Goal: Information Seeking & Learning: Learn about a topic

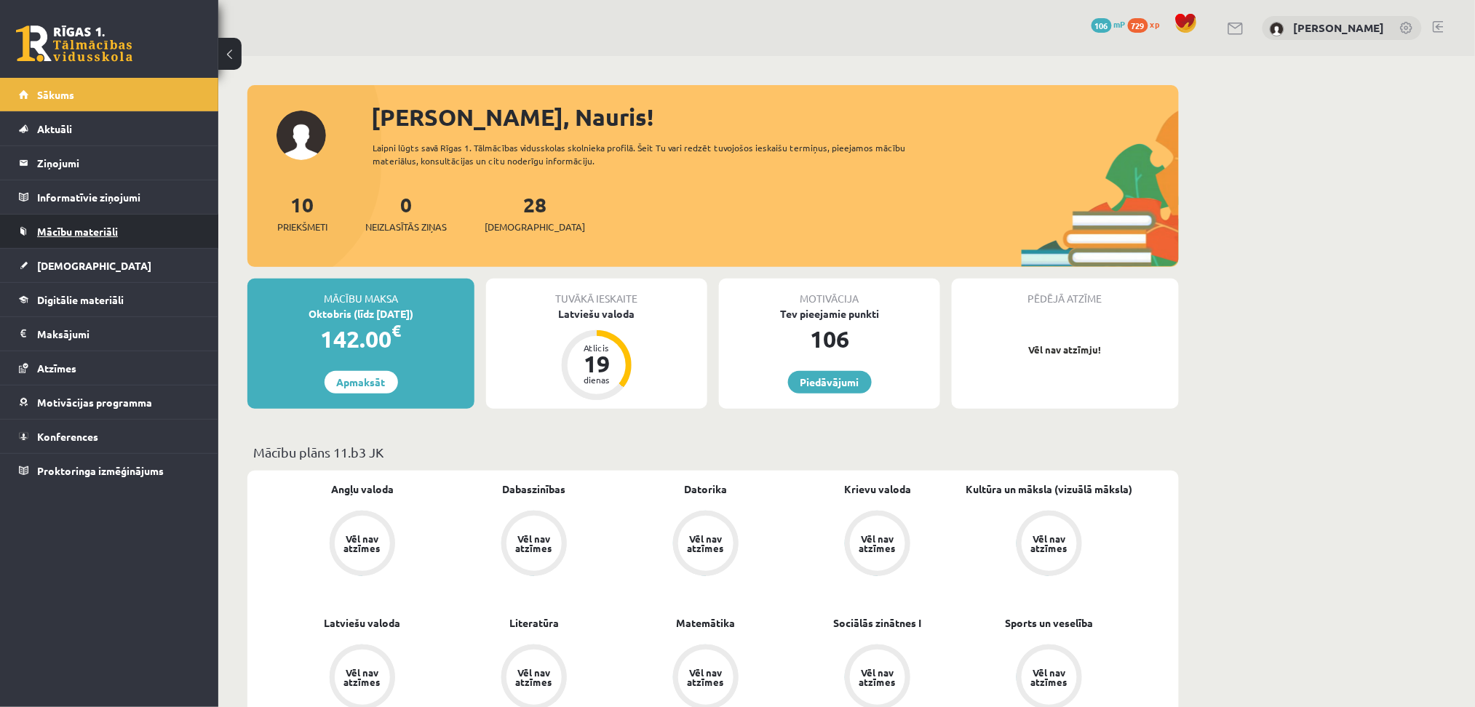
click at [42, 223] on link "Mācību materiāli" at bounding box center [109, 231] width 181 height 33
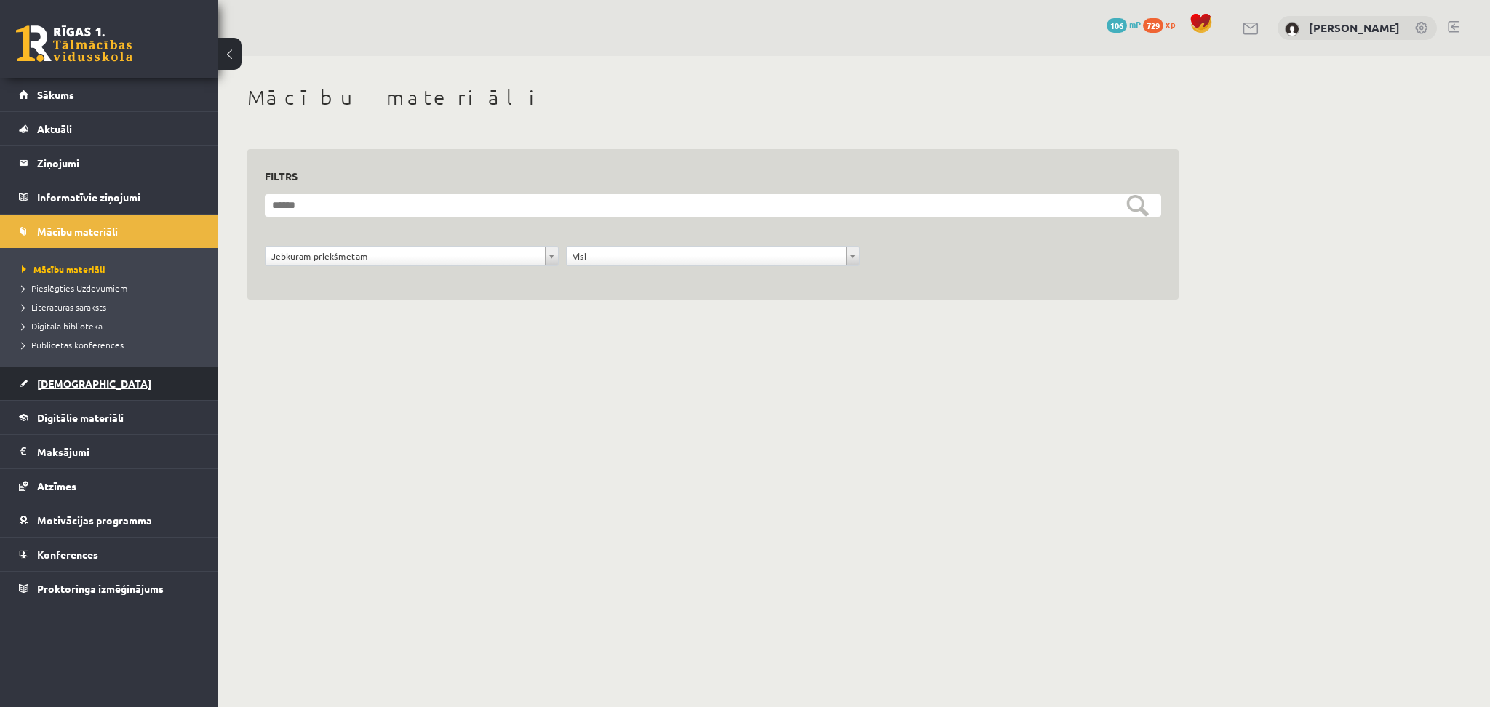
click at [68, 374] on link "[DEMOGRAPHIC_DATA]" at bounding box center [109, 383] width 181 height 33
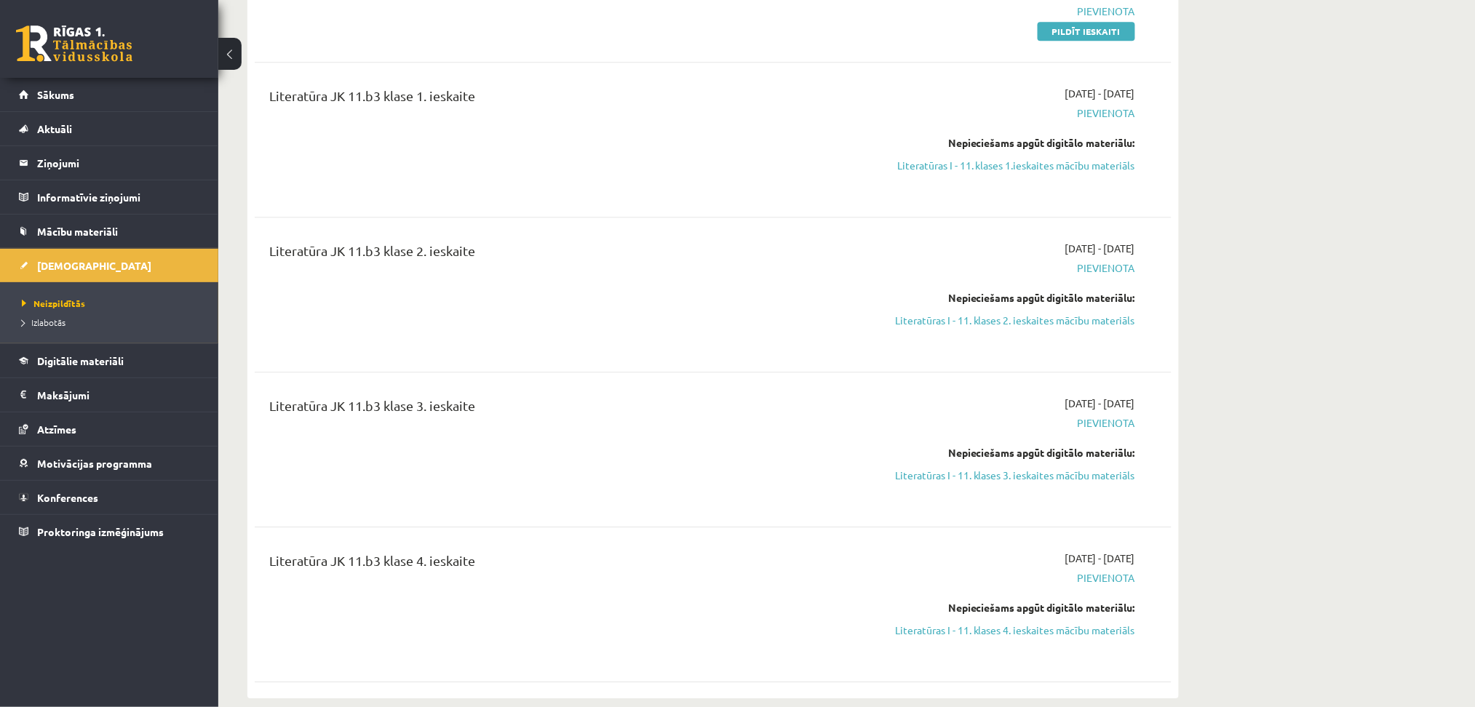
scroll to position [1366, 0]
click at [74, 223] on link "Mācību materiāli" at bounding box center [109, 231] width 181 height 33
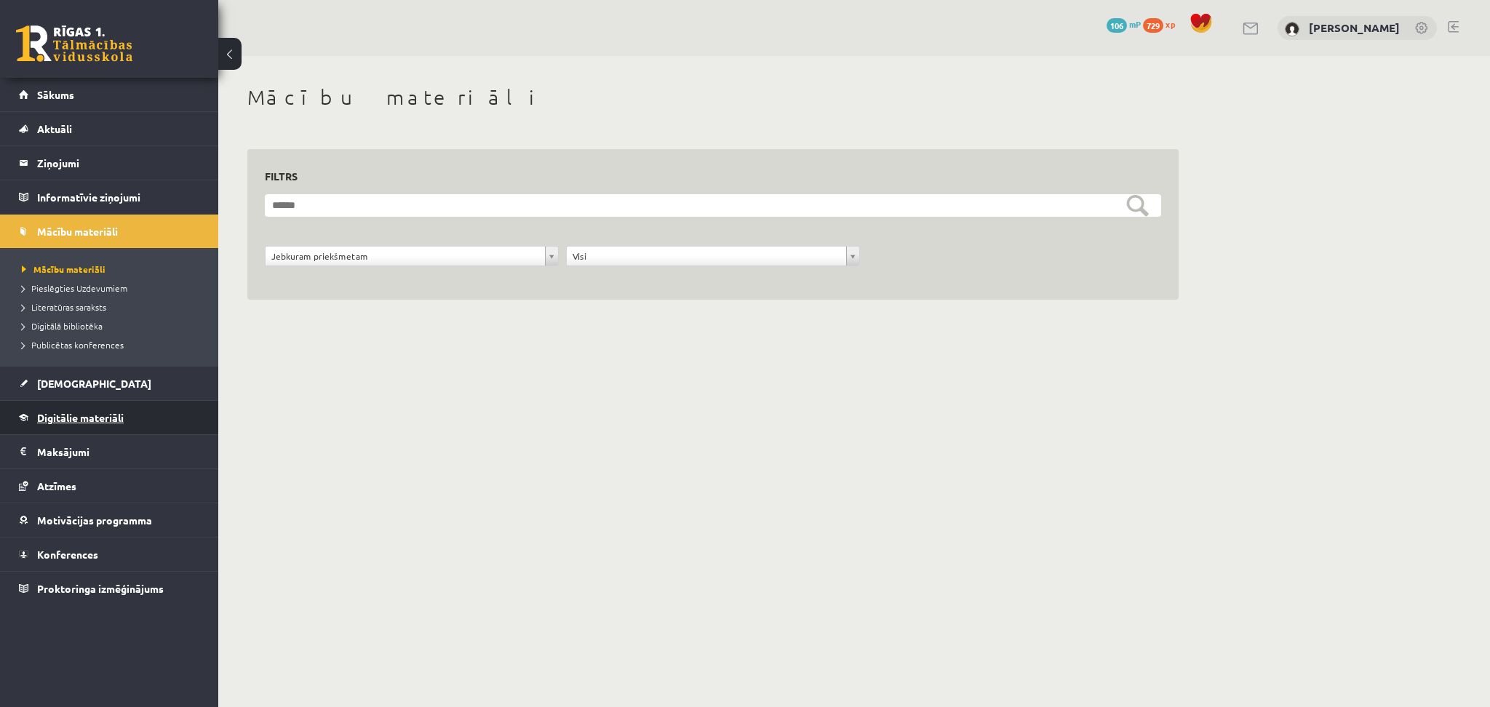
click at [112, 414] on span "Digitālie materiāli" at bounding box center [80, 417] width 87 height 13
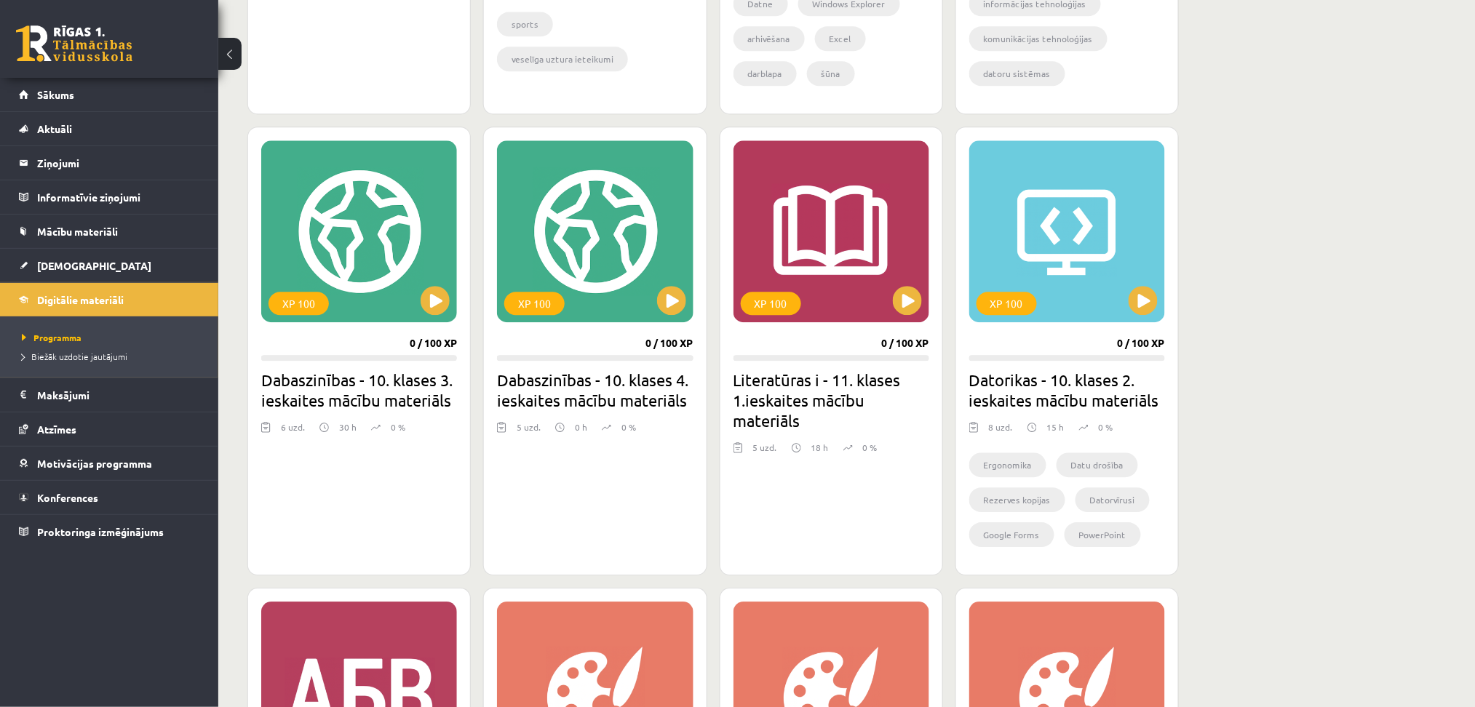
scroll to position [1348, 0]
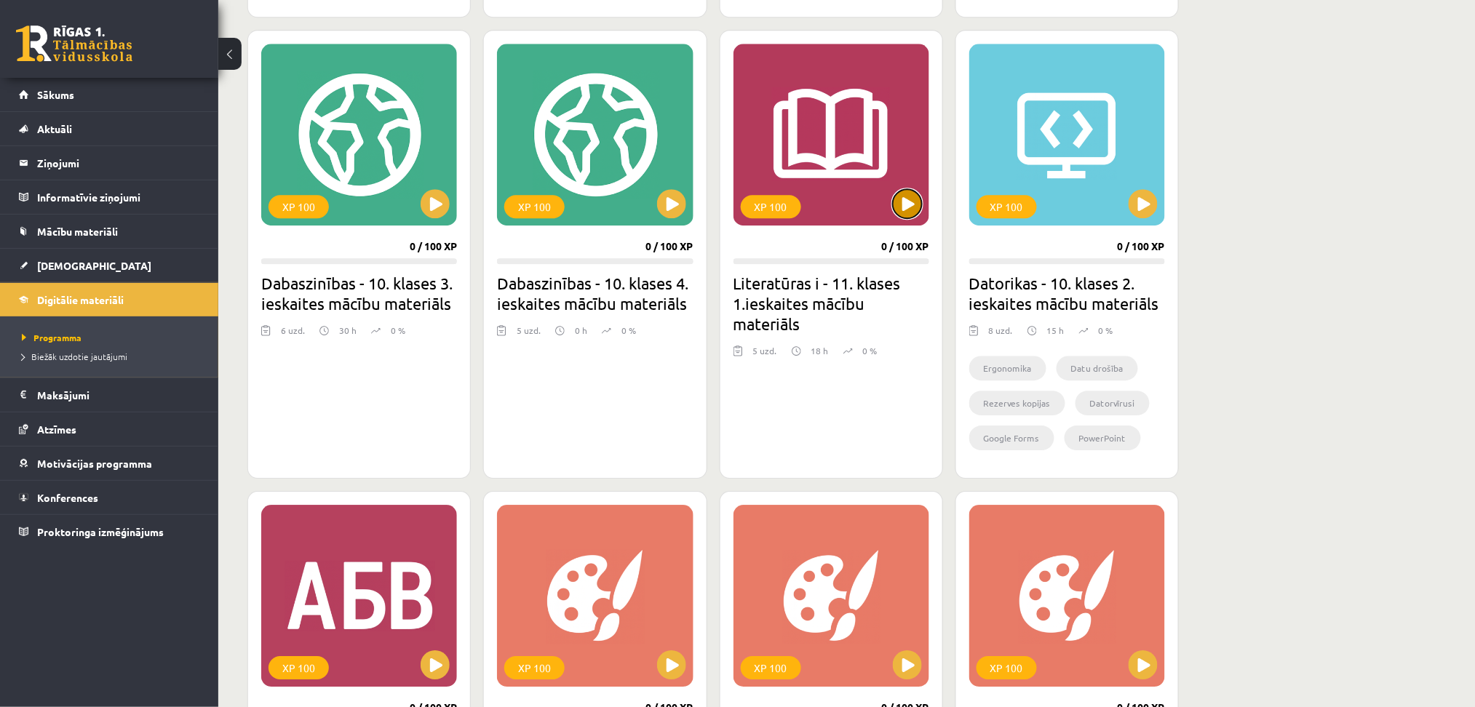
click at [915, 212] on button at bounding box center [907, 203] width 29 height 29
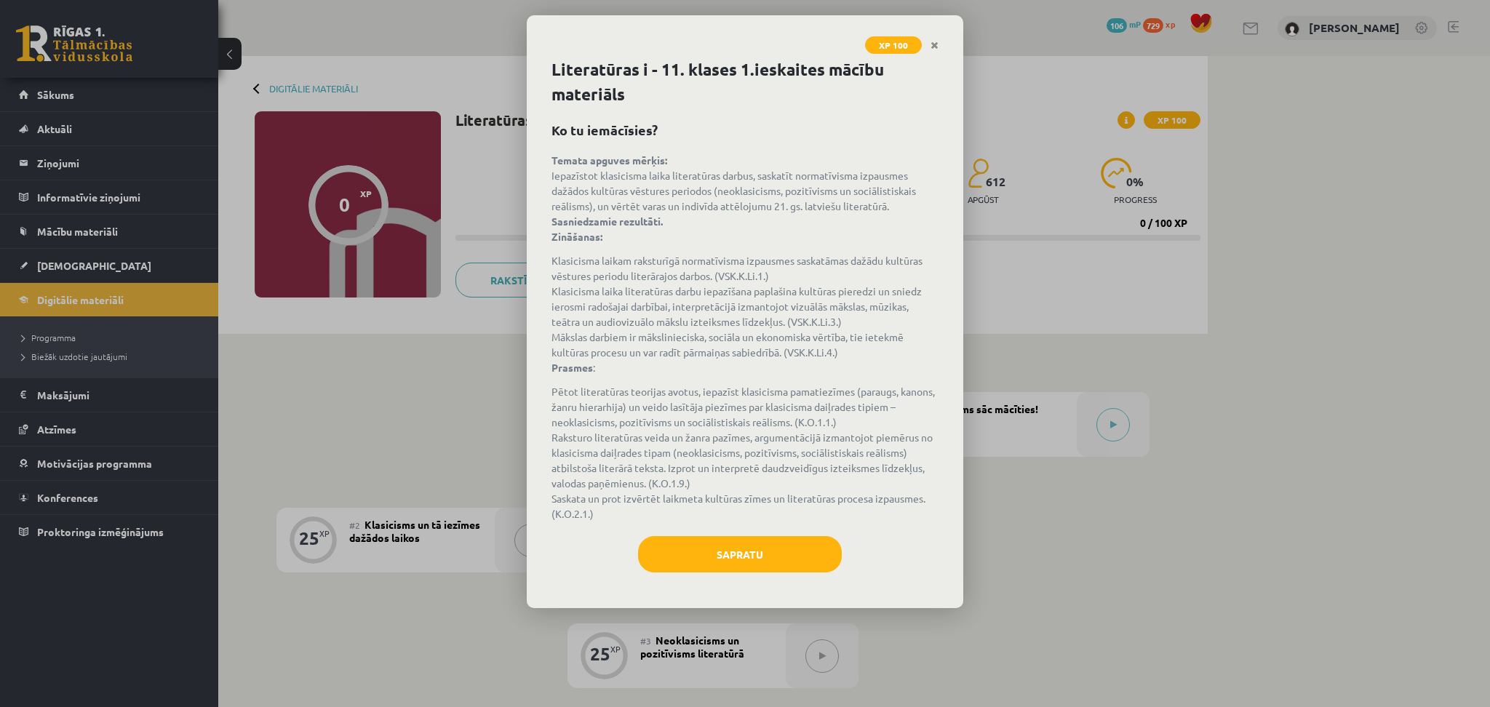
drag, startPoint x: 551, startPoint y: 177, endPoint x: 907, endPoint y: 204, distance: 356.9
click at [907, 204] on p "Temata apguves mērķis: Iepazīstot klasicisma laika literatūras darbus, saskatīt…" at bounding box center [745, 199] width 387 height 92
copy p "Iepazīstot klasicisma laika literatūras darbus, saskatīt normatīvisma izpausmes…"
click at [773, 549] on button "Sapratu" at bounding box center [740, 554] width 204 height 36
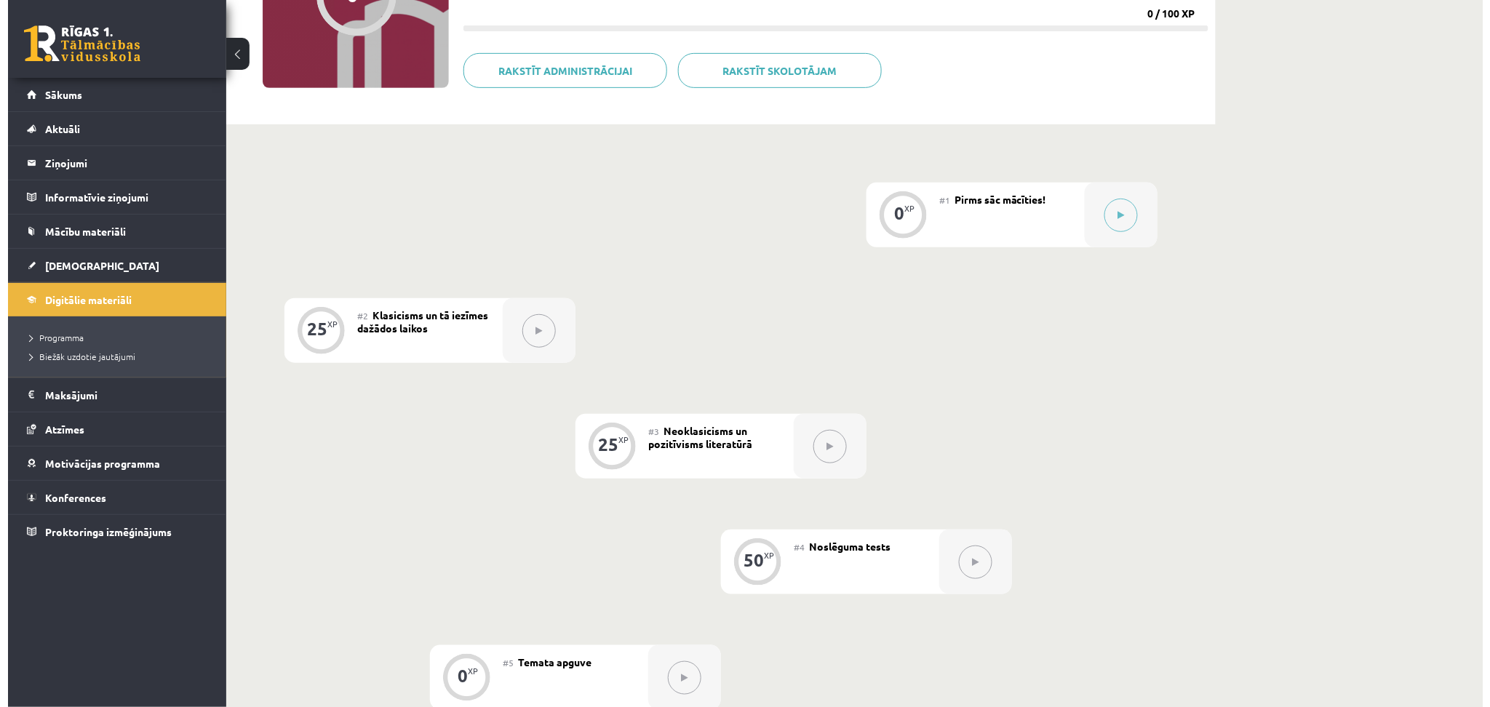
scroll to position [202, 0]
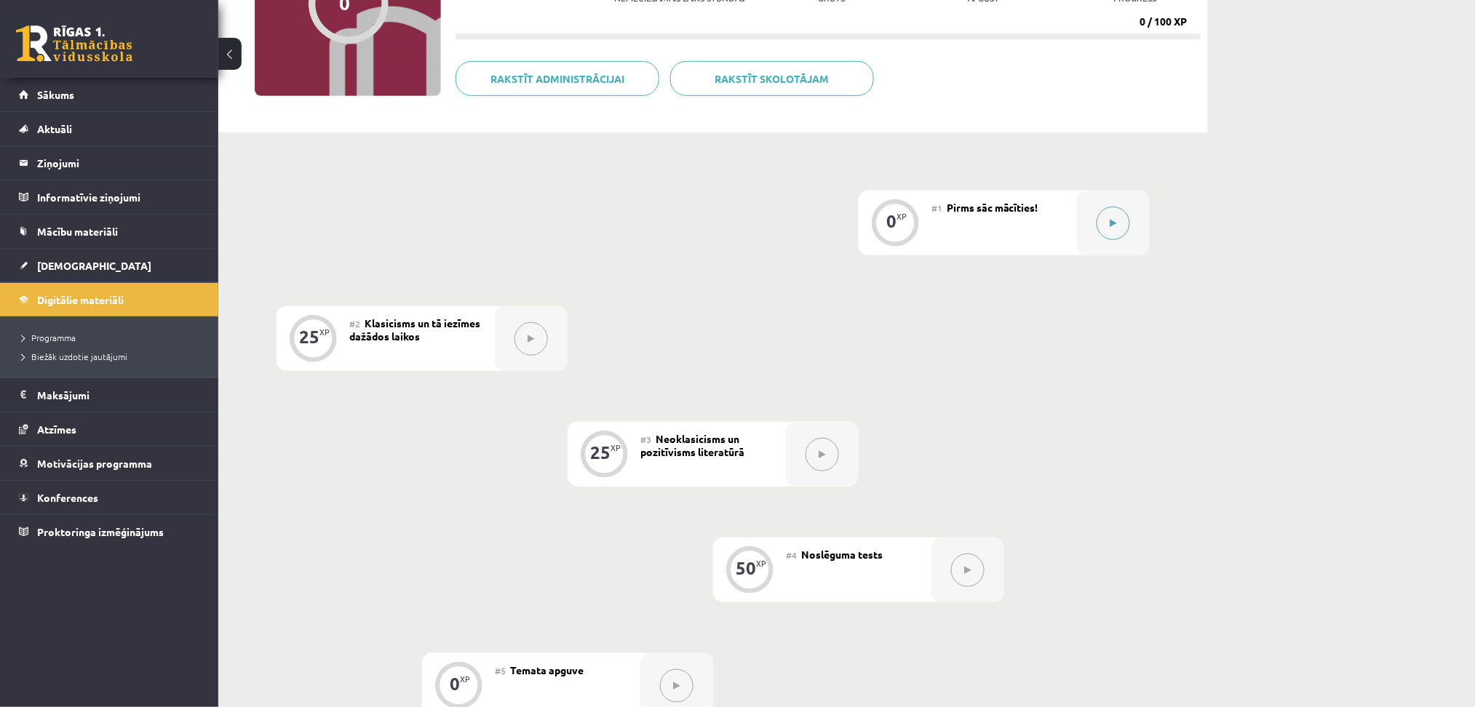
click at [1110, 223] on icon at bounding box center [1113, 223] width 7 height 9
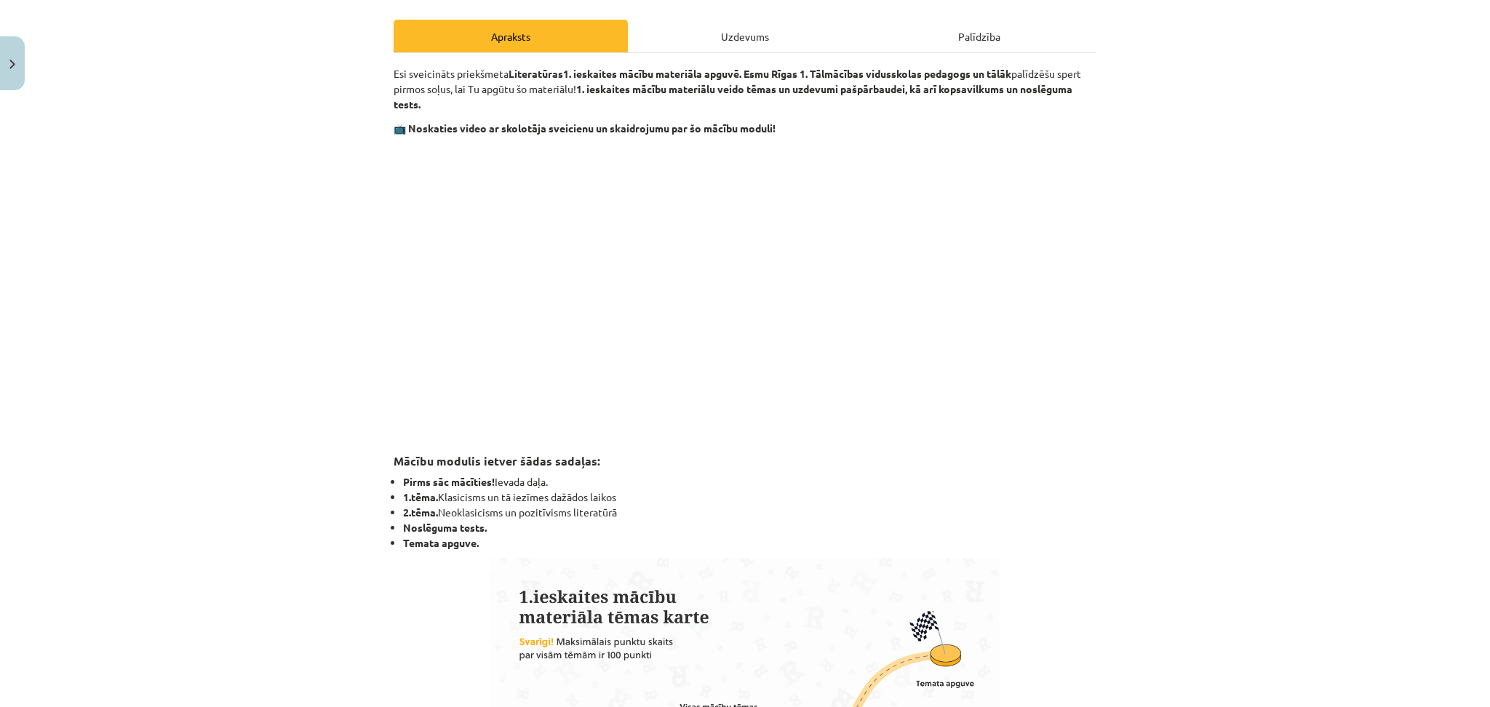
scroll to position [199, 0]
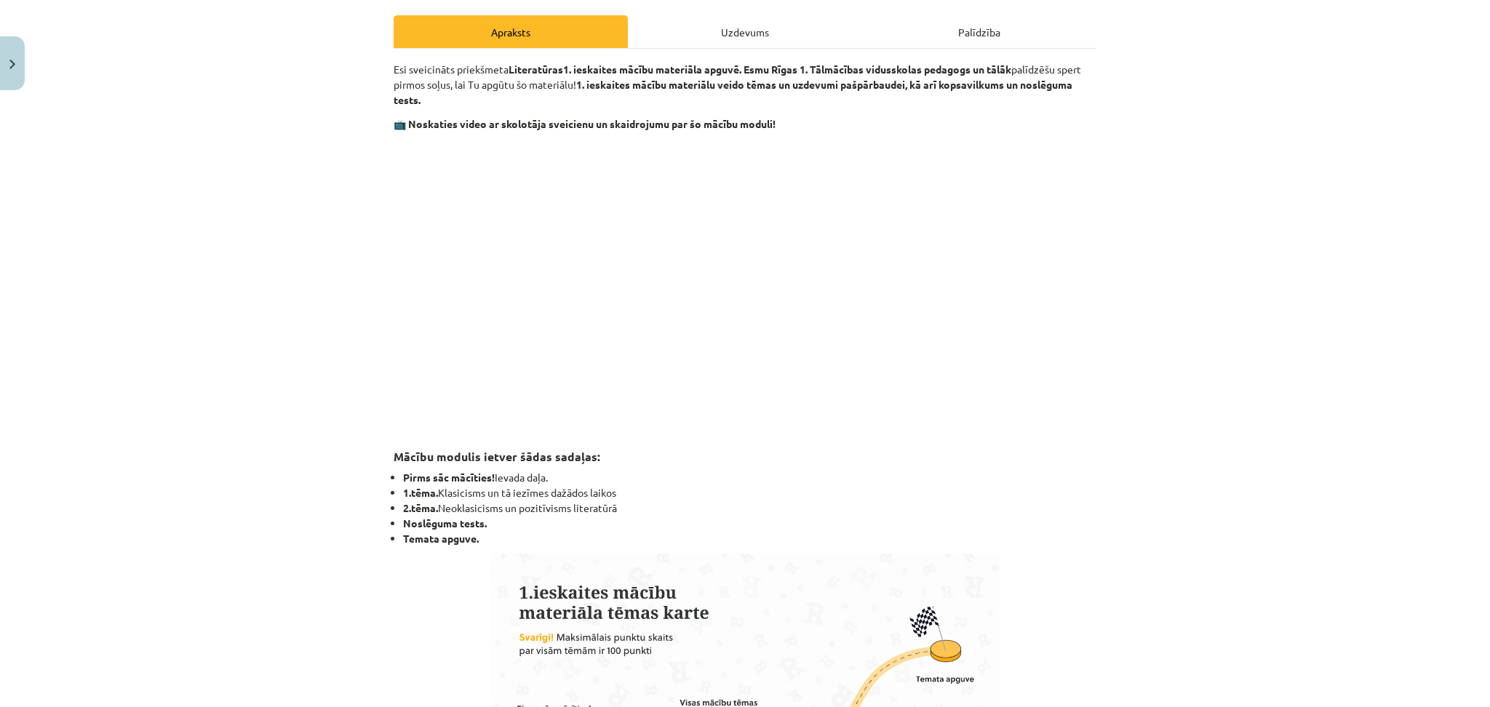
click at [695, 28] on div "Uzdevums" at bounding box center [745, 31] width 234 height 33
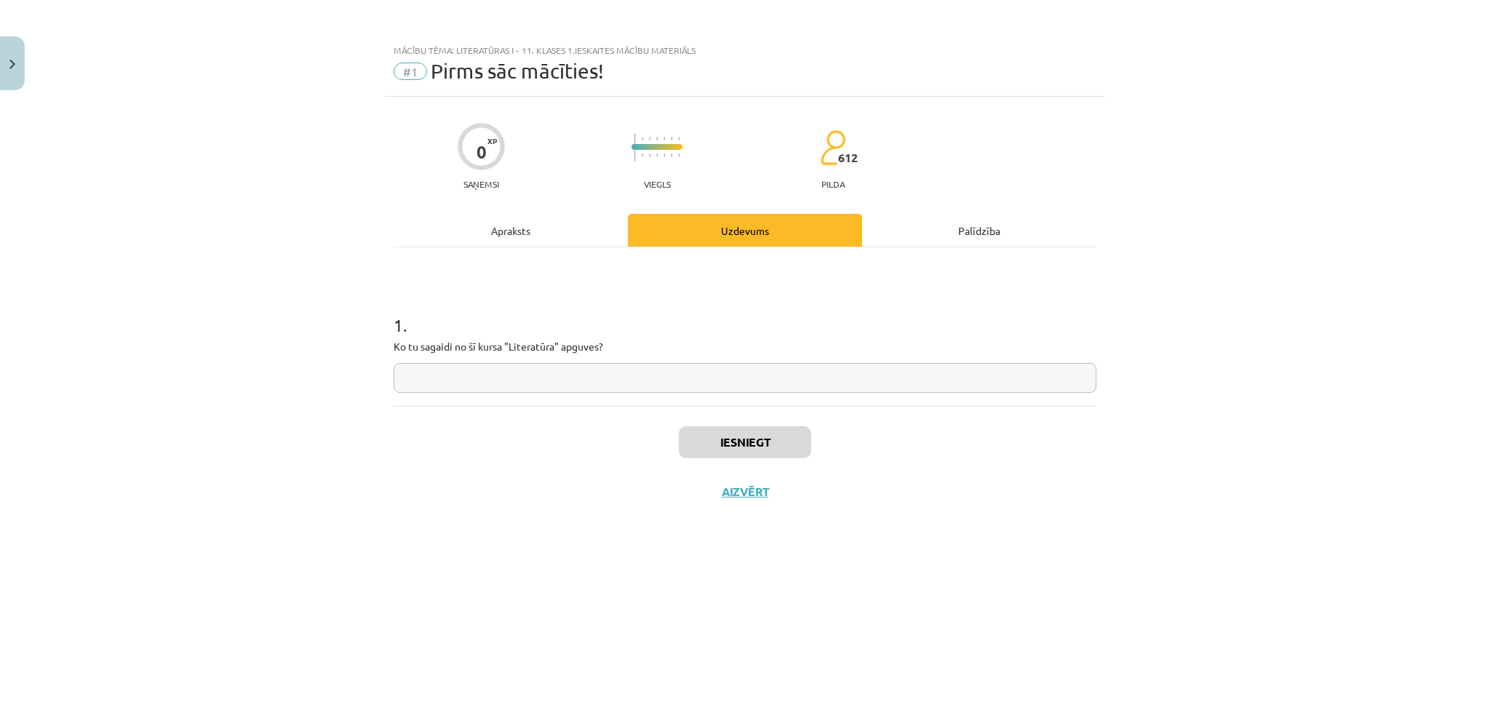
click at [459, 386] on input "text" at bounding box center [745, 378] width 703 height 30
paste input "**********"
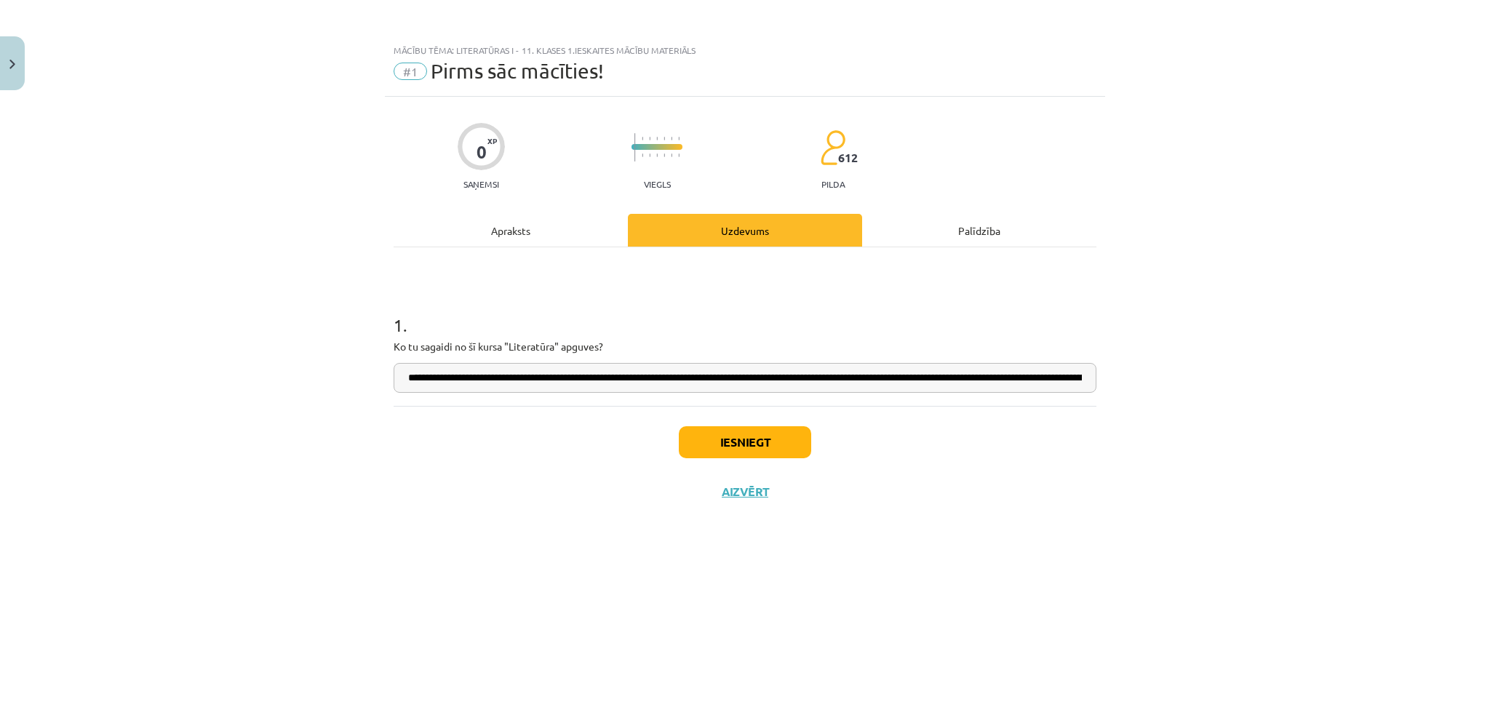
scroll to position [0, 367]
click at [459, 386] on input "**********" at bounding box center [745, 378] width 703 height 30
click at [450, 381] on input "**********" at bounding box center [745, 378] width 703 height 30
click at [739, 389] on input "**********" at bounding box center [745, 378] width 703 height 30
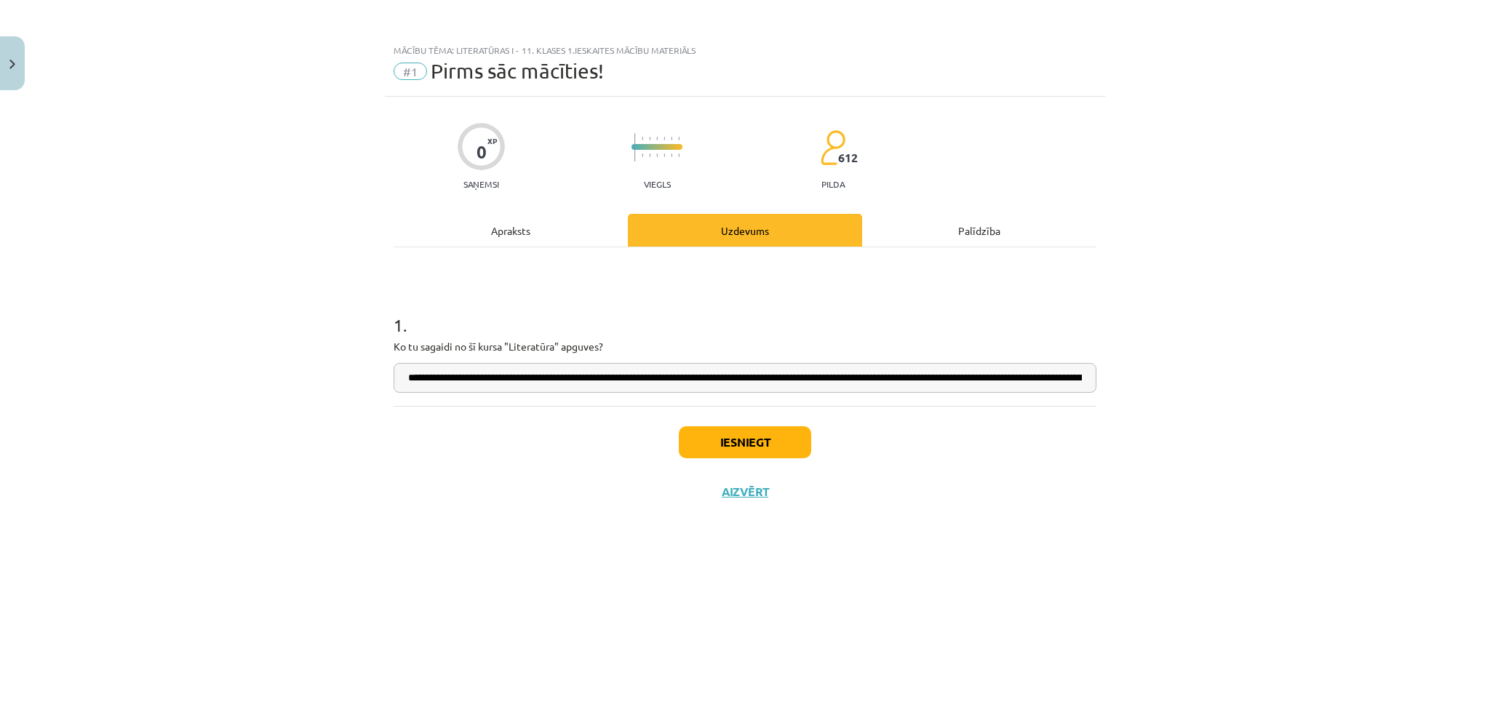
click at [739, 389] on input "**********" at bounding box center [745, 378] width 703 height 30
drag, startPoint x: 902, startPoint y: 373, endPoint x: 1150, endPoint y: 397, distance: 249.3
click at [1150, 397] on div "**********" at bounding box center [745, 353] width 1490 height 707
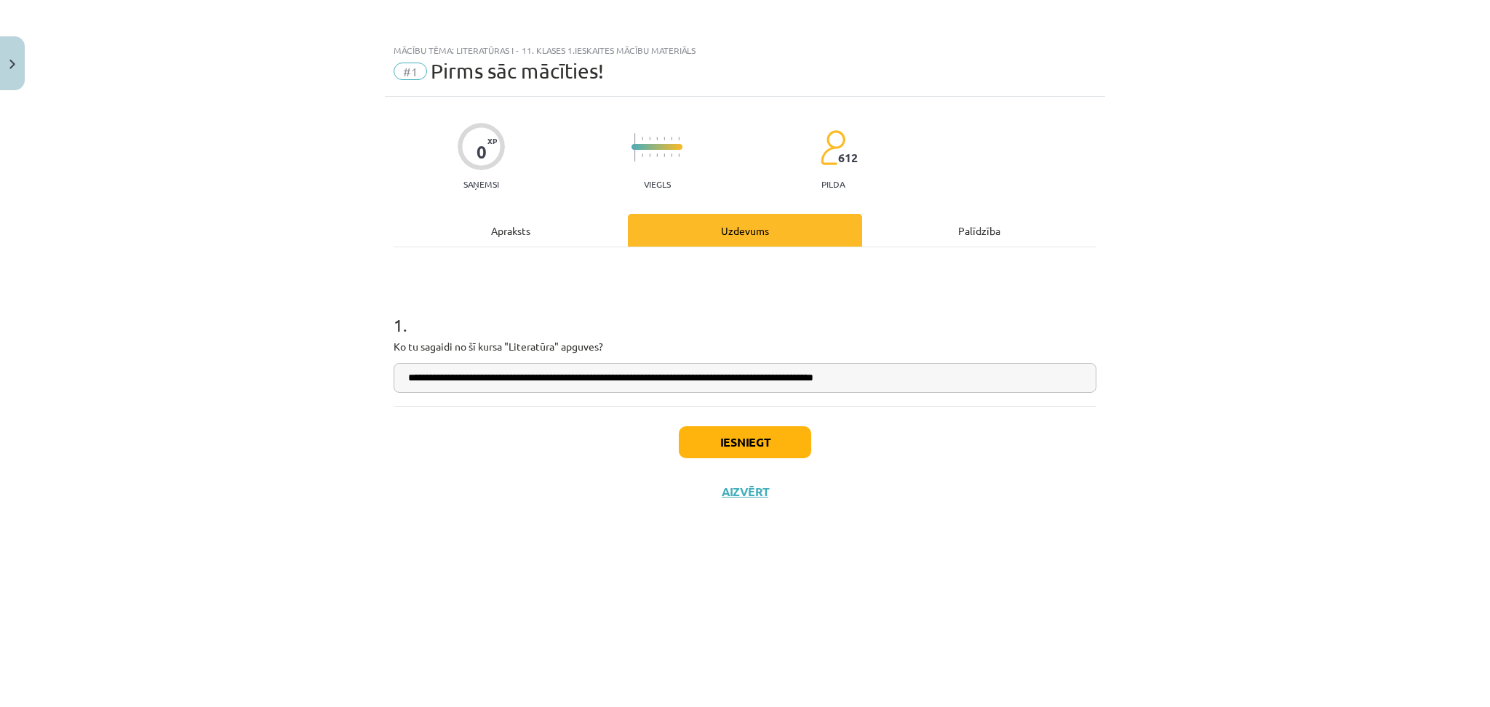
scroll to position [0, 0]
click at [596, 379] on input "**********" at bounding box center [745, 378] width 703 height 30
type input "**********"
click at [793, 452] on button "Iesniegt" at bounding box center [745, 442] width 132 height 32
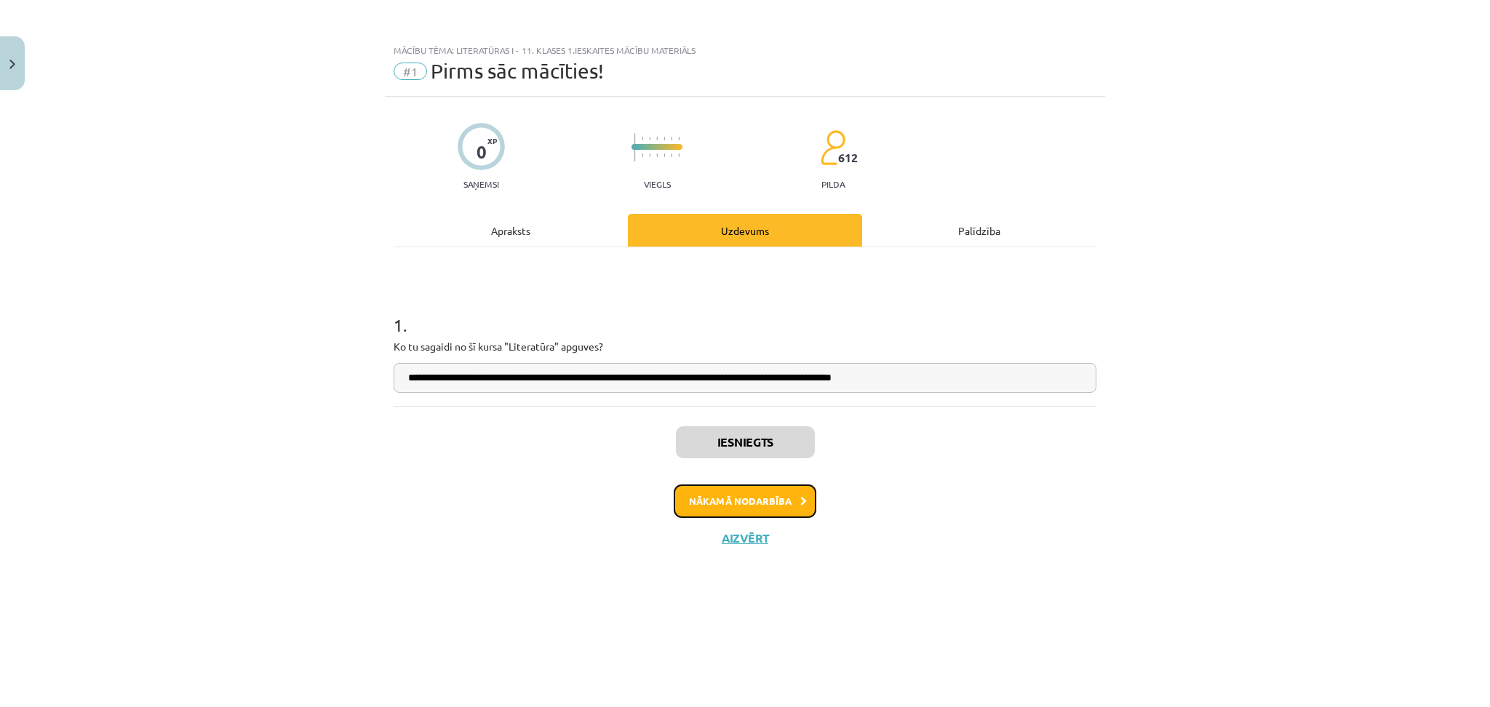
click at [762, 501] on button "Nākamā nodarbība" at bounding box center [745, 501] width 143 height 33
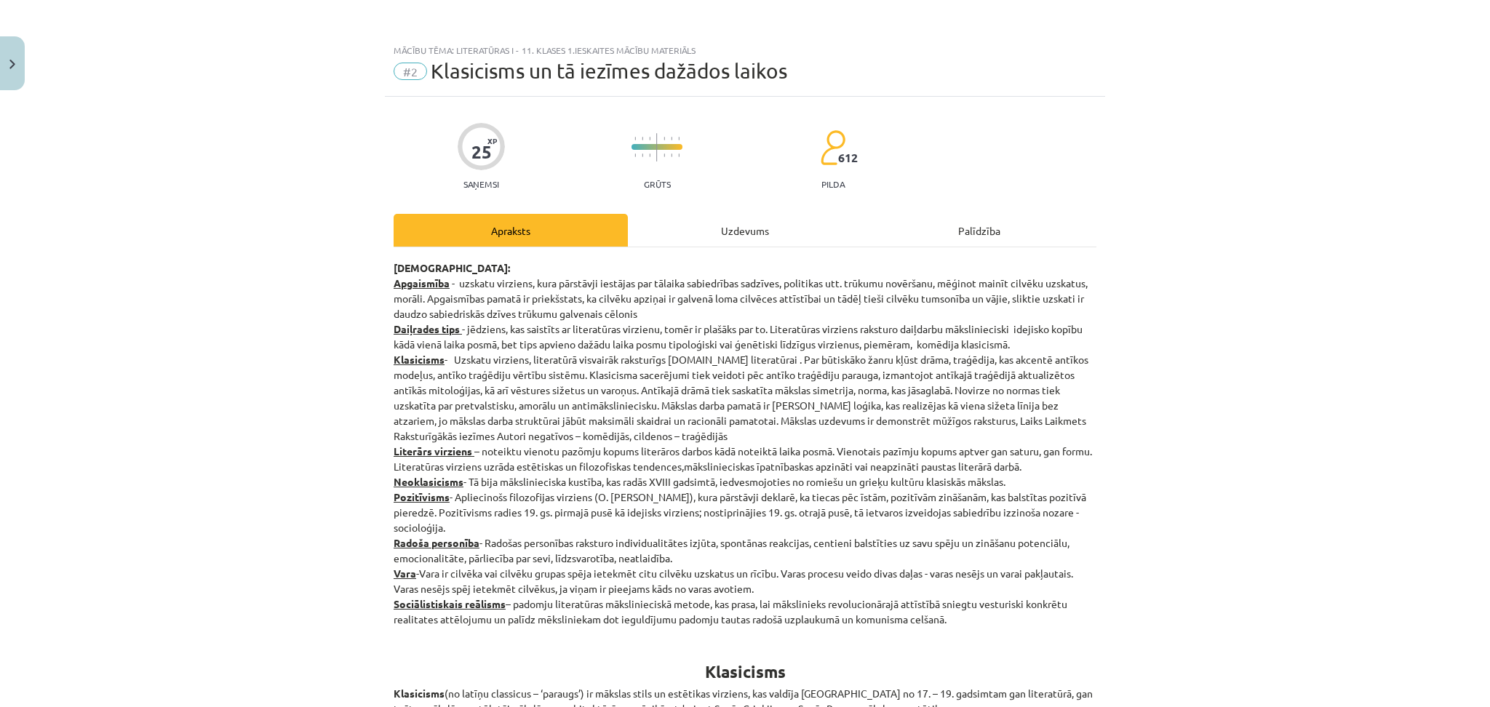
click at [757, 245] on div "Uzdevums" at bounding box center [745, 230] width 234 height 33
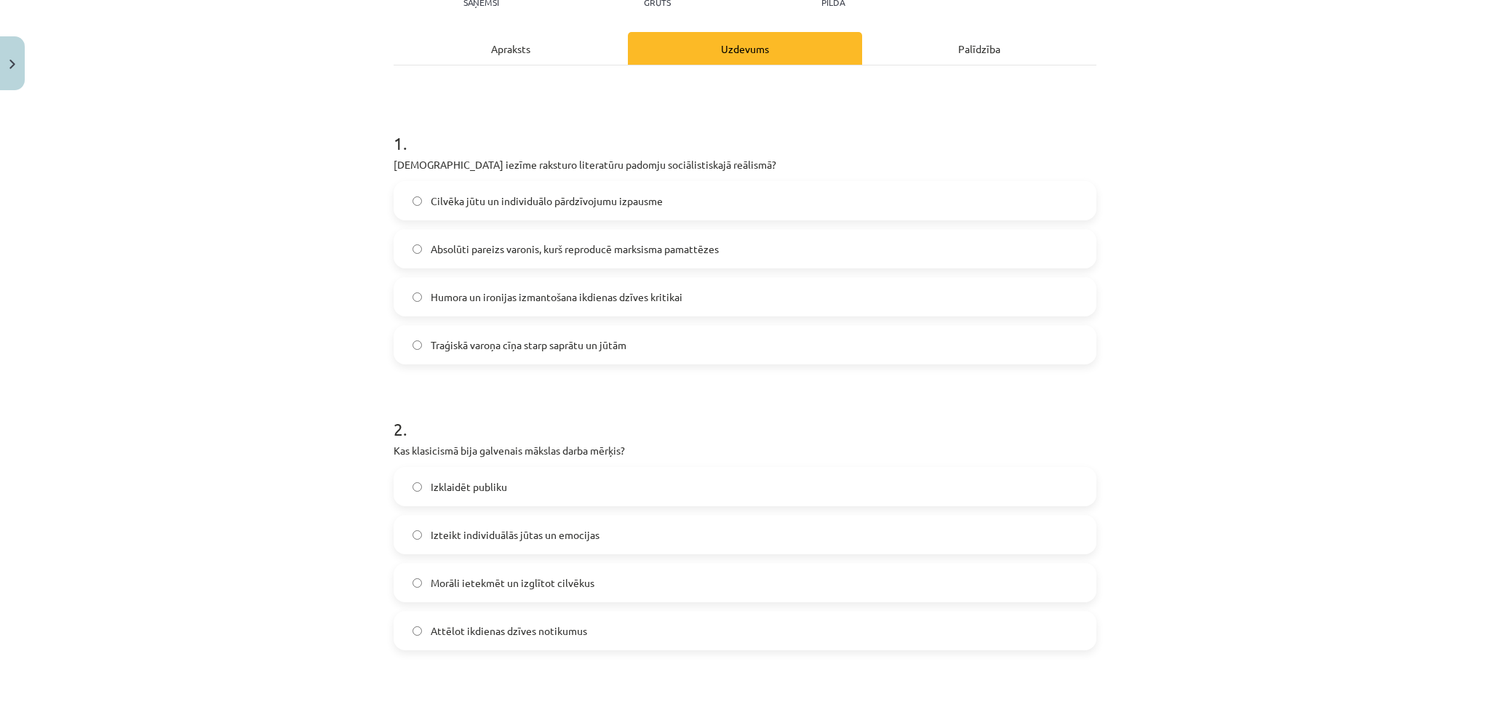
scroll to position [183, 0]
click at [988, 345] on label "Traģiskā varoņa cīņa starp saprātu un jūtām" at bounding box center [745, 344] width 700 height 36
click at [806, 632] on label "Attēlot ikdienas dzīves notikumus" at bounding box center [745, 630] width 700 height 36
click at [453, 239] on label "Absolūti pareizs varonis, kurš reproducē marksisma pamattēzes" at bounding box center [745, 248] width 700 height 36
click at [454, 583] on span "Morāli ietekmēt un izglītot cilvēkus" at bounding box center [513, 582] width 164 height 15
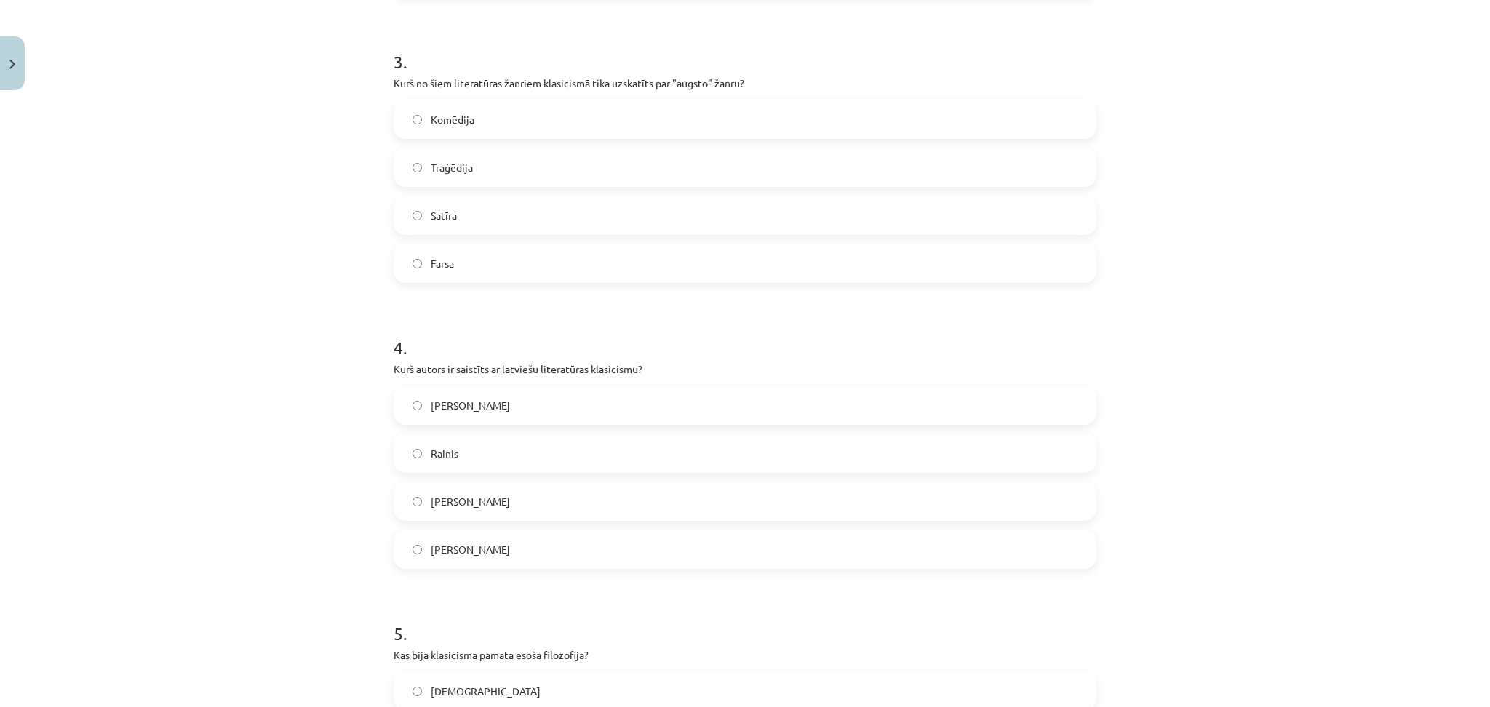
scroll to position [835, 0]
click at [503, 223] on label "Satīra" at bounding box center [745, 216] width 700 height 36
click at [480, 260] on label "Farsa" at bounding box center [745, 264] width 700 height 36
click at [486, 222] on label "Satīra" at bounding box center [745, 216] width 700 height 36
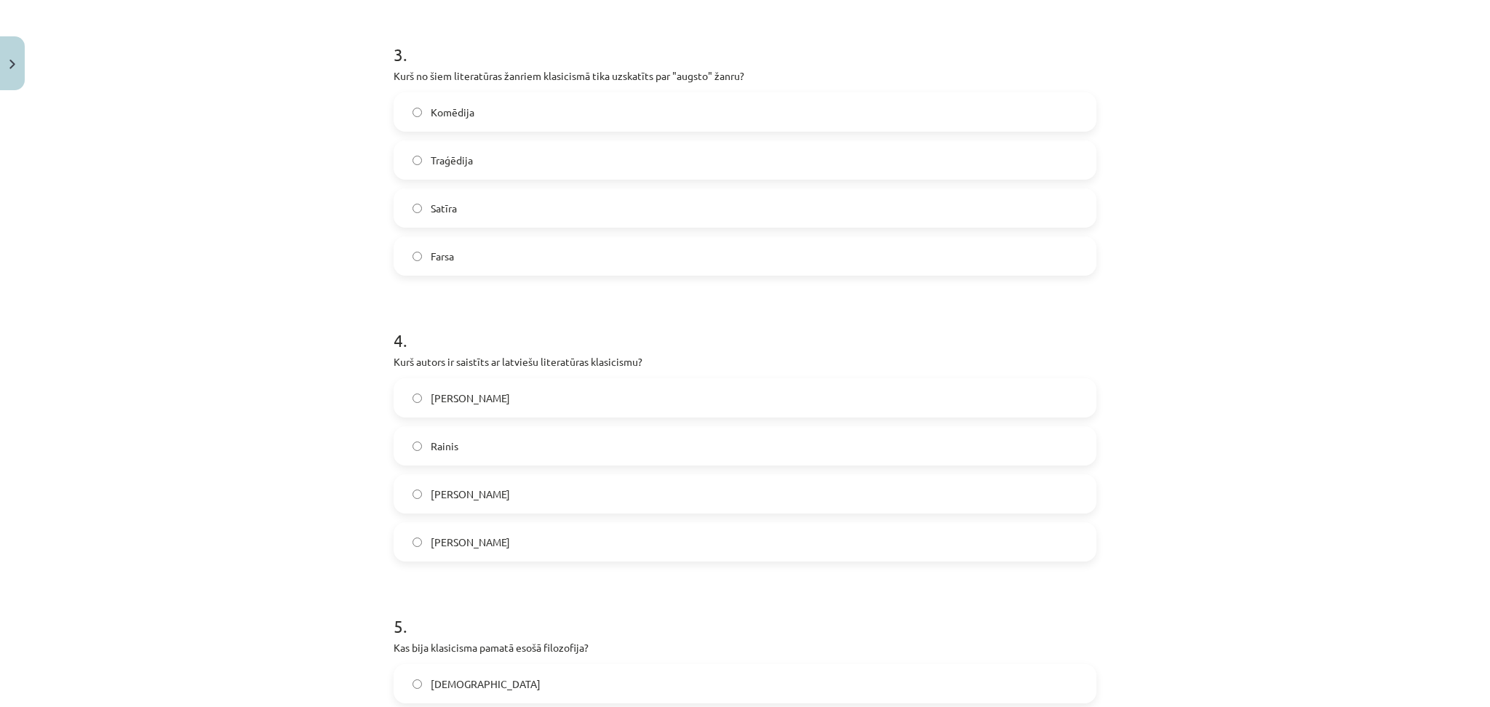
scroll to position [811, 0]
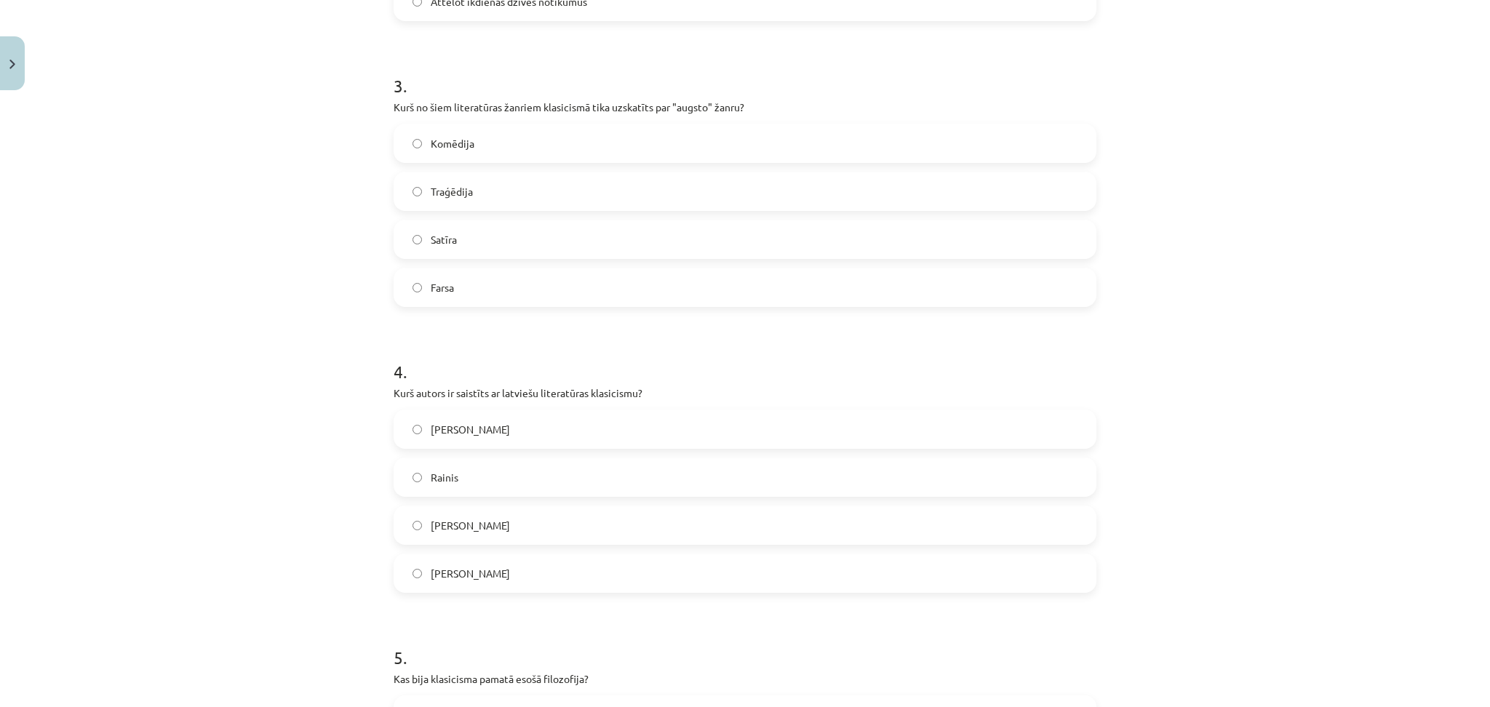
click at [495, 578] on label "Imants Ziedonis" at bounding box center [745, 573] width 700 height 36
click at [473, 191] on label "Traģēdija" at bounding box center [745, 191] width 700 height 36
click at [436, 530] on span "Kristofers Fīrekers" at bounding box center [470, 525] width 79 height 15
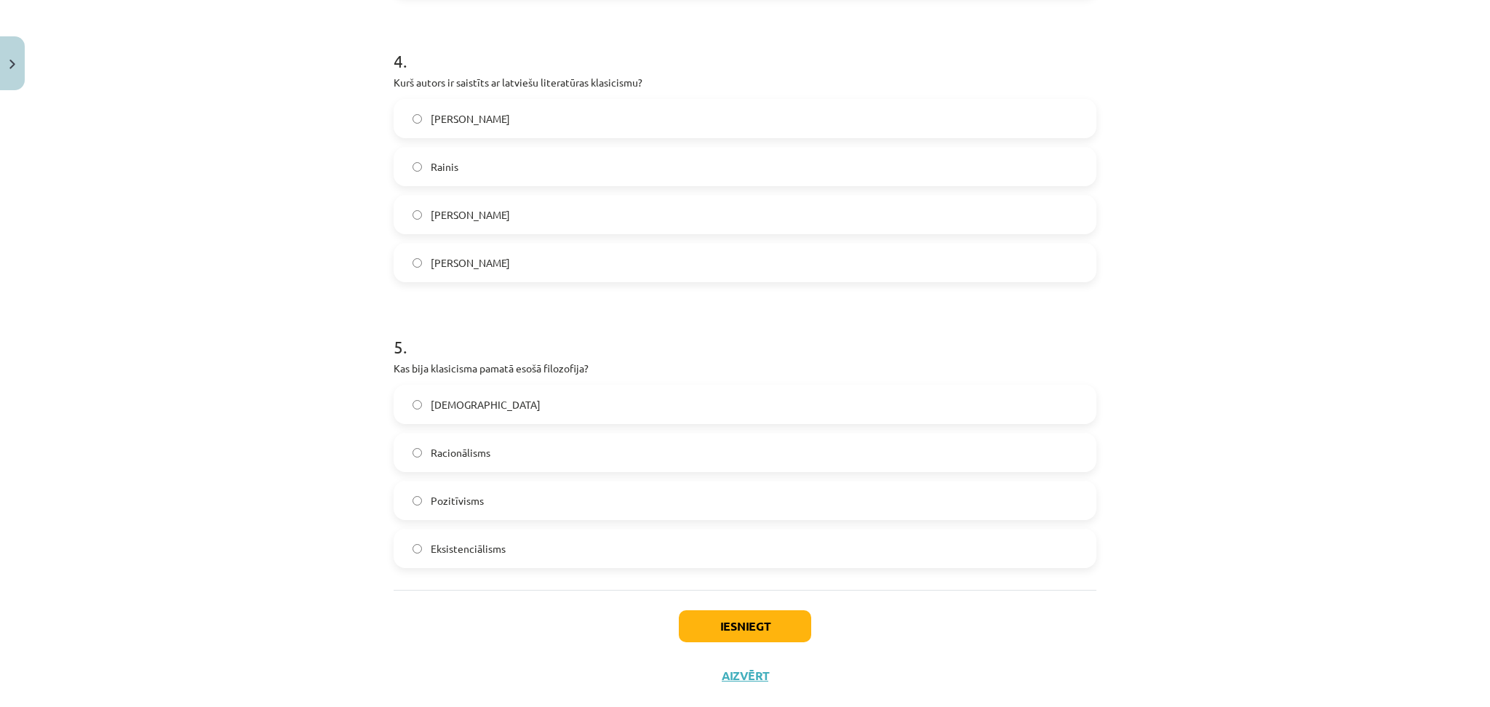
scroll to position [1151, 0]
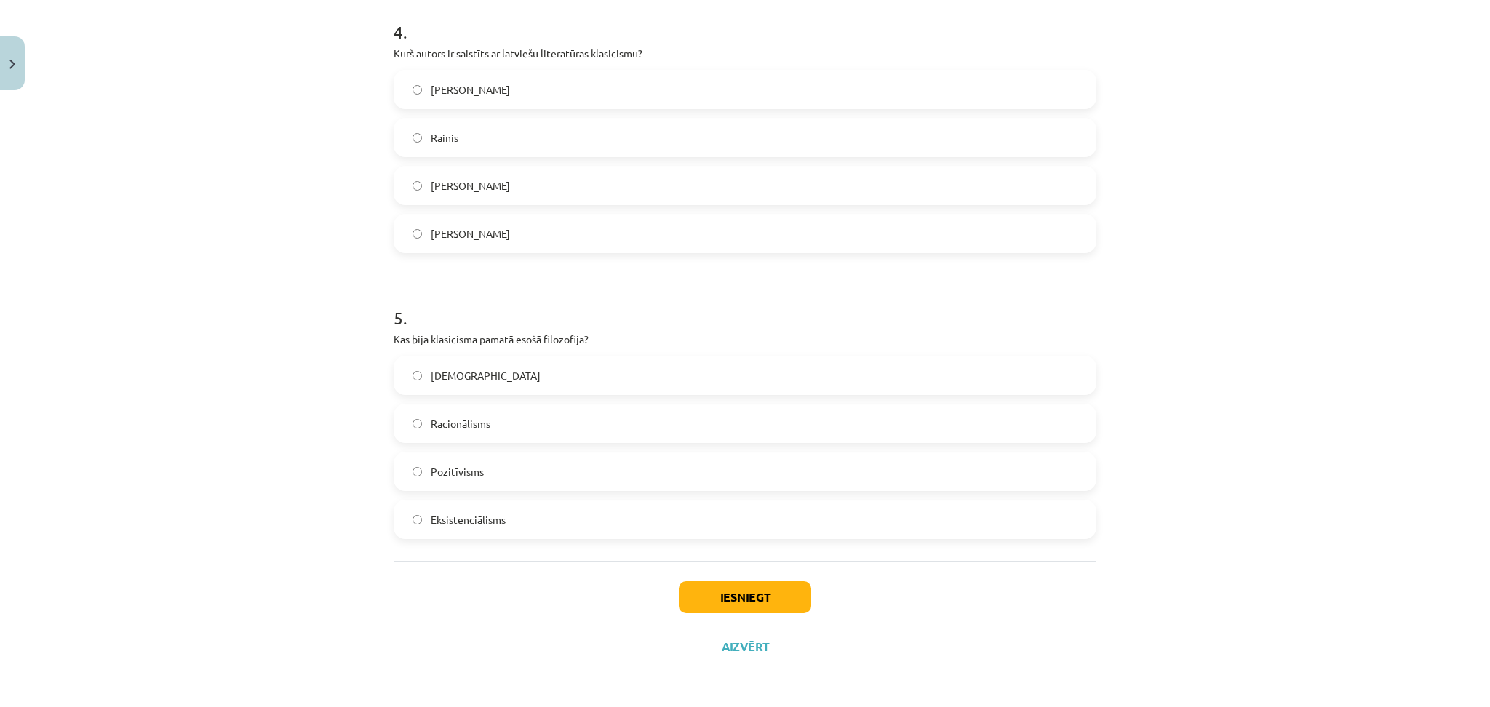
click at [456, 522] on span "Eksistenciālisms" at bounding box center [468, 519] width 75 height 15
click at [446, 431] on label "Racionālisms" at bounding box center [745, 423] width 700 height 36
click at [746, 583] on button "Iesniegt" at bounding box center [745, 597] width 132 height 32
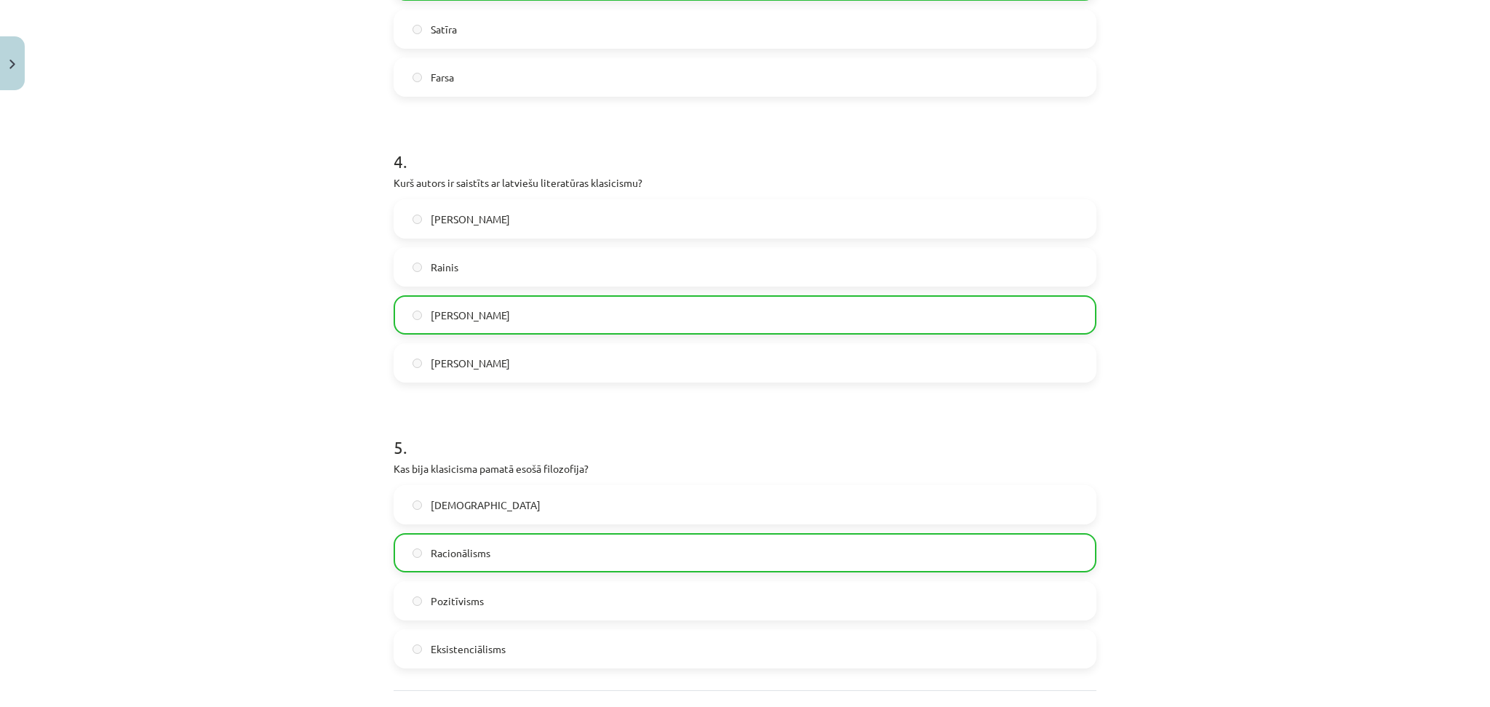
scroll to position [1197, 0]
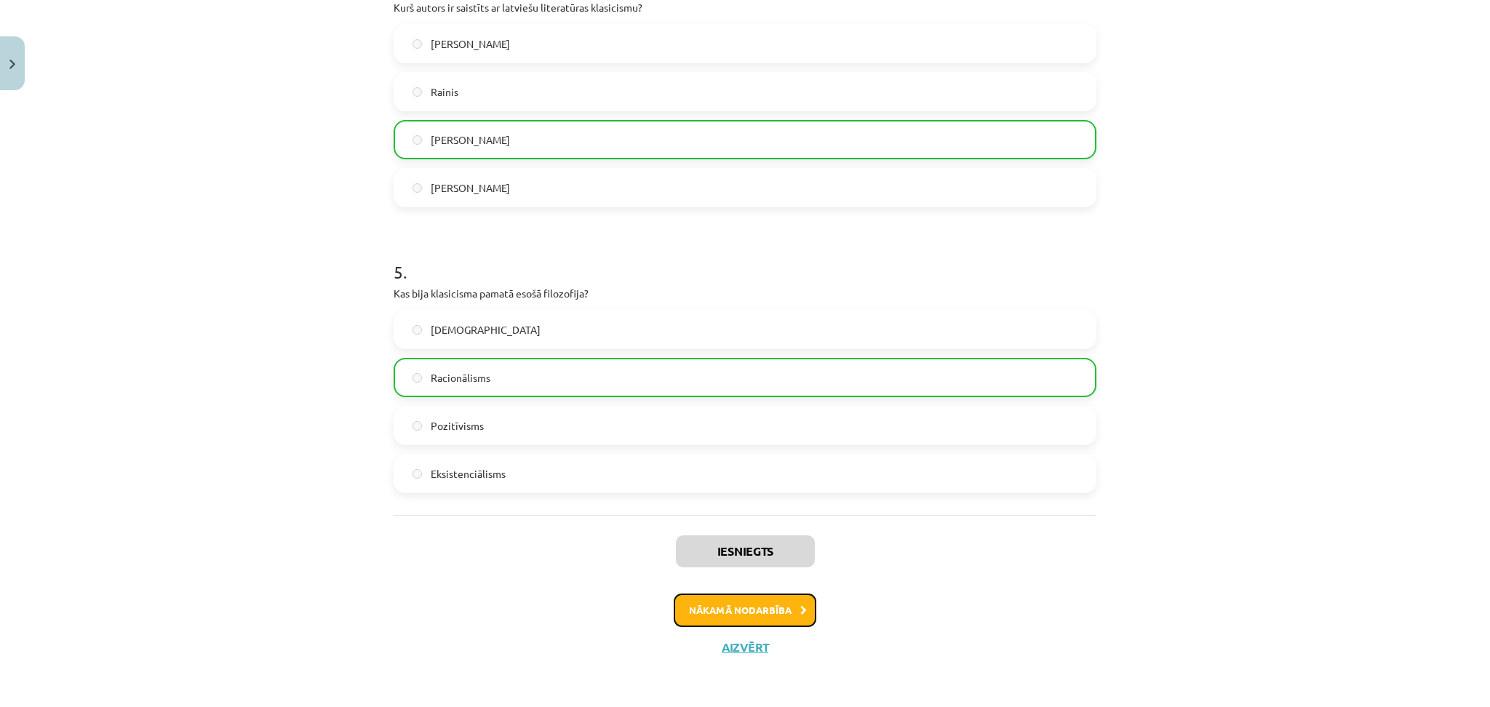
click at [728, 598] on button "Nākamā nodarbība" at bounding box center [745, 610] width 143 height 33
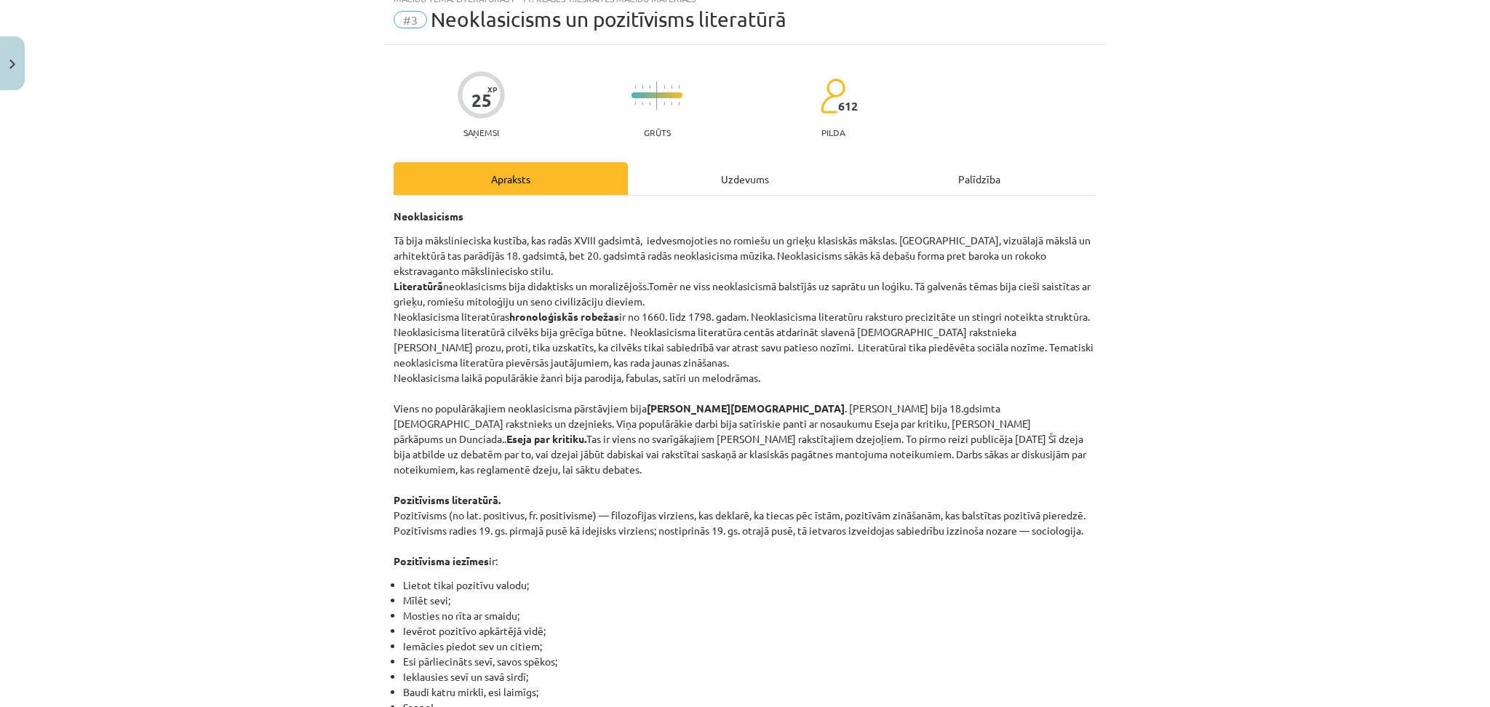
scroll to position [50, 0]
click at [720, 188] on div "Uzdevums" at bounding box center [745, 180] width 234 height 33
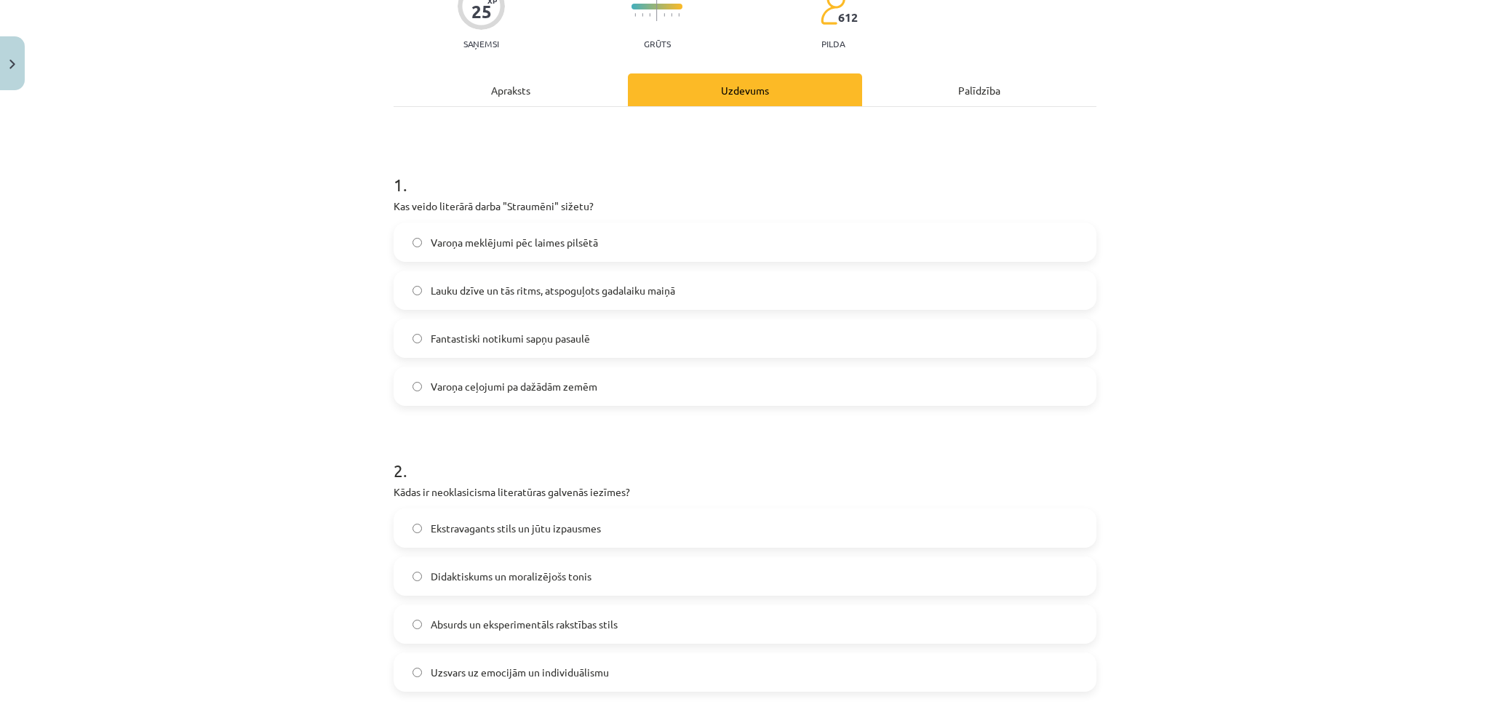
scroll to position [125, 0]
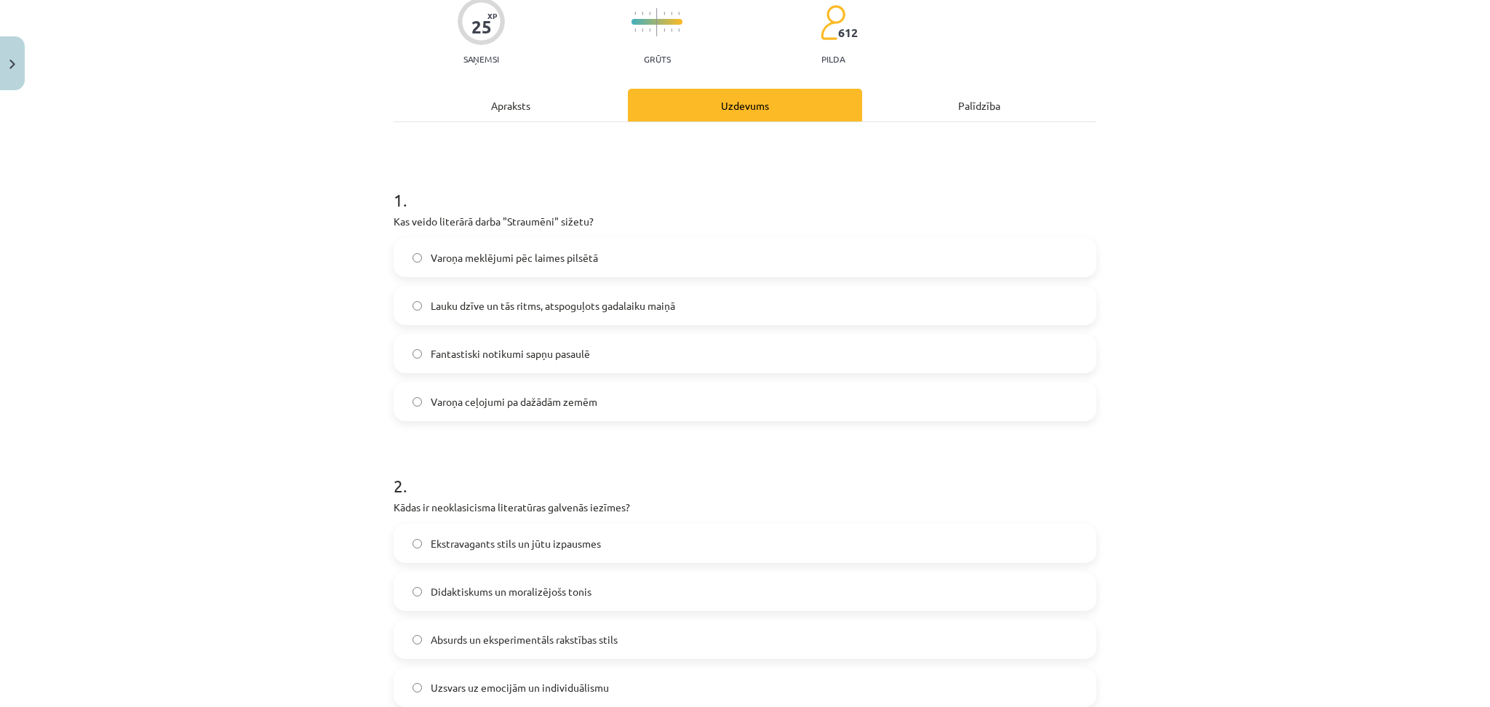
click at [509, 107] on div "Apraksts" at bounding box center [511, 105] width 234 height 33
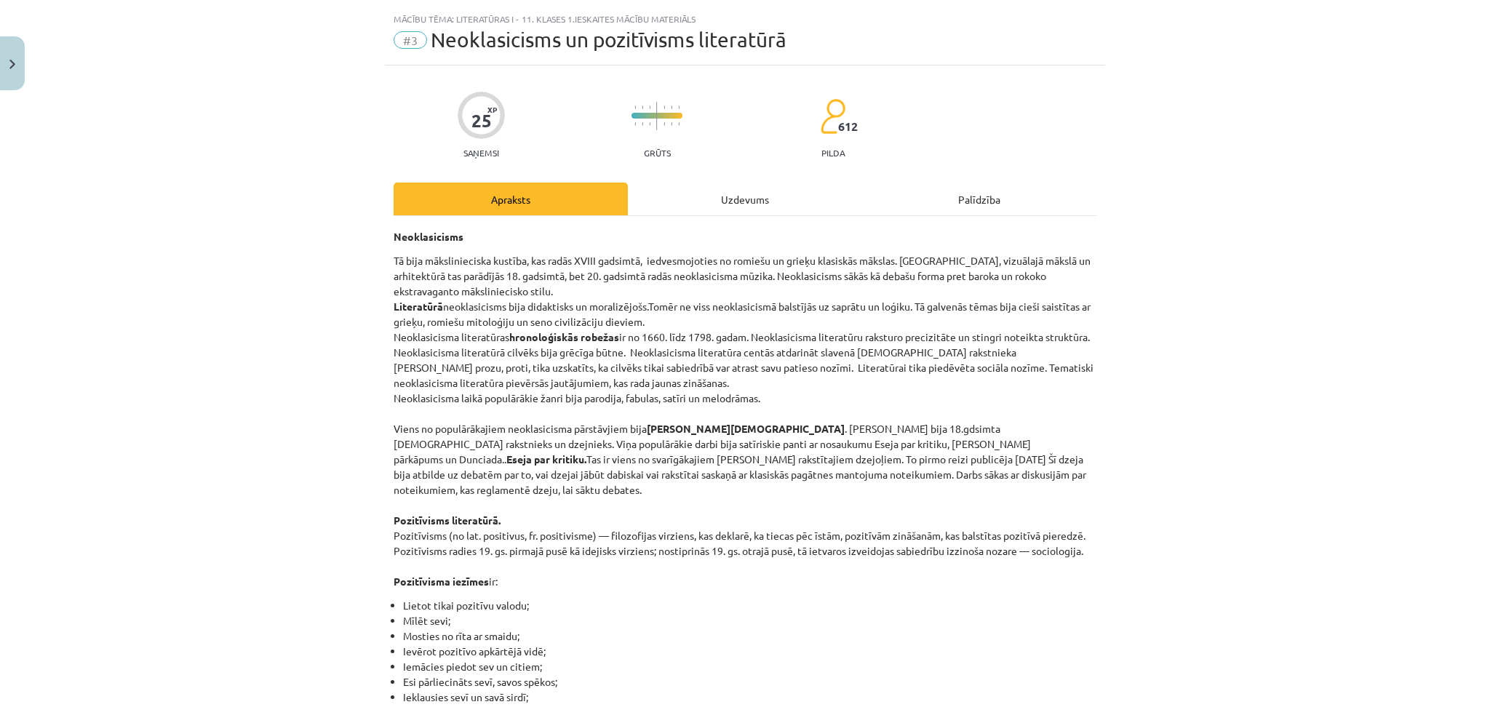
scroll to position [0, 0]
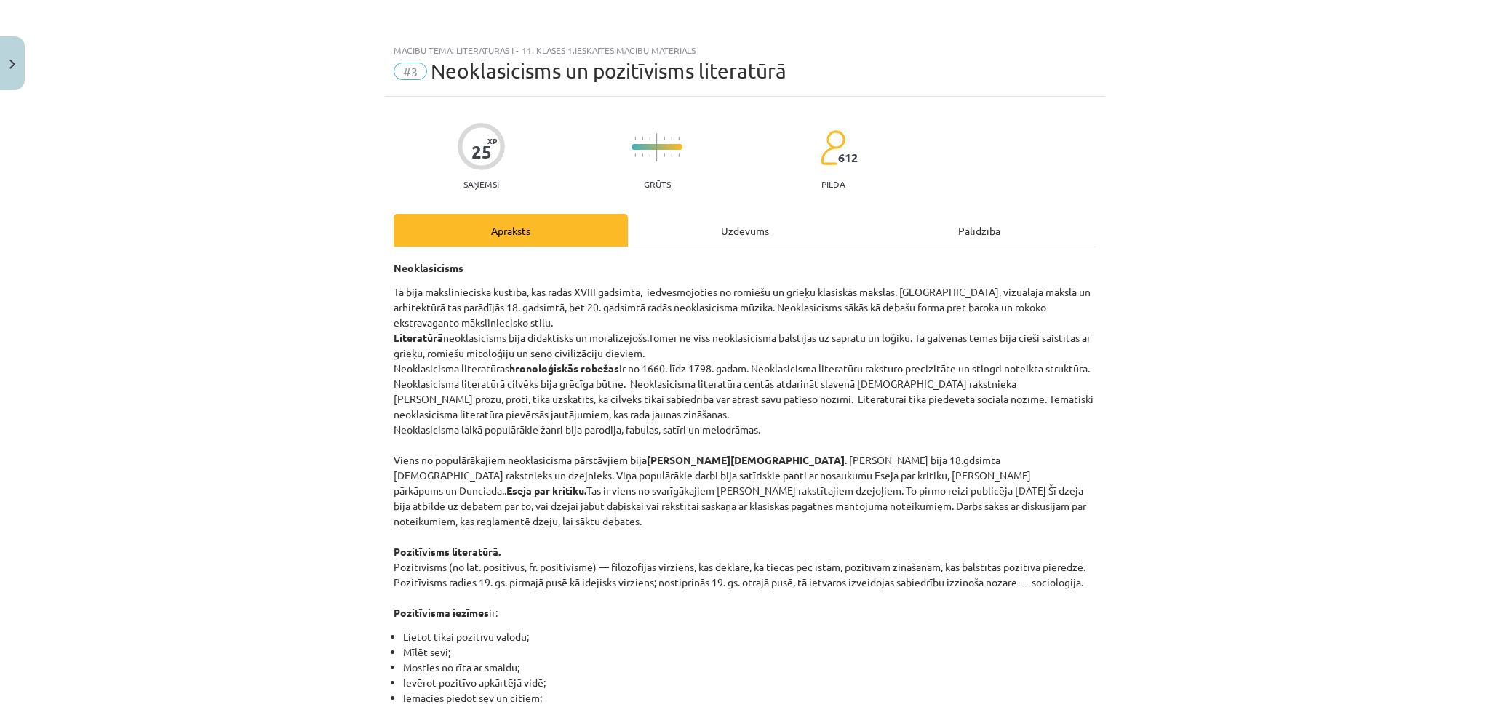
click at [730, 226] on div "Uzdevums" at bounding box center [745, 230] width 234 height 33
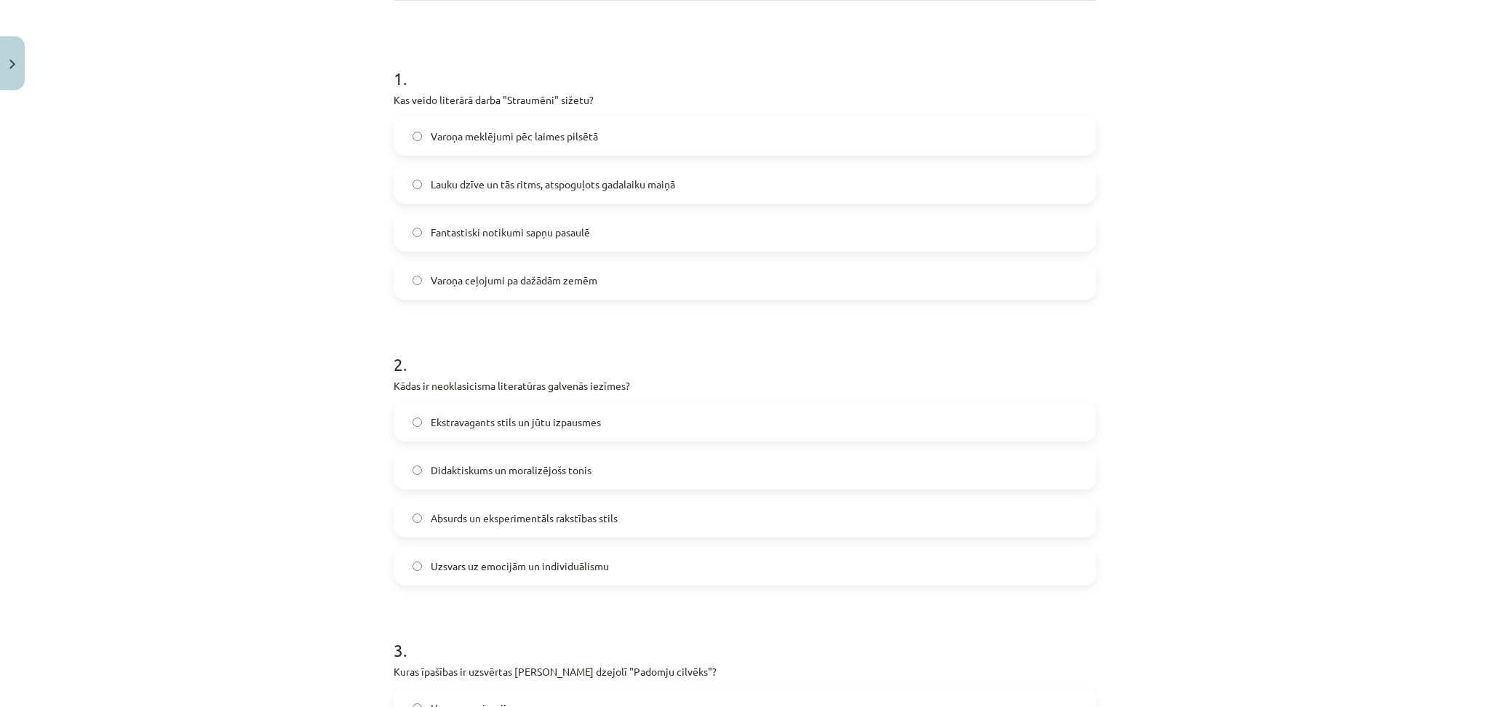
scroll to position [246, 0]
click at [479, 191] on span "Lauku dzīve un tās ritms, atspoguļots gadalaiku maiņā" at bounding box center [553, 185] width 244 height 15
click at [456, 519] on span "Absurds un eksperimentāls rakstības stils" at bounding box center [524, 518] width 187 height 15
click at [503, 473] on span "Didaktiskums un moralizējošs tonis" at bounding box center [511, 470] width 161 height 15
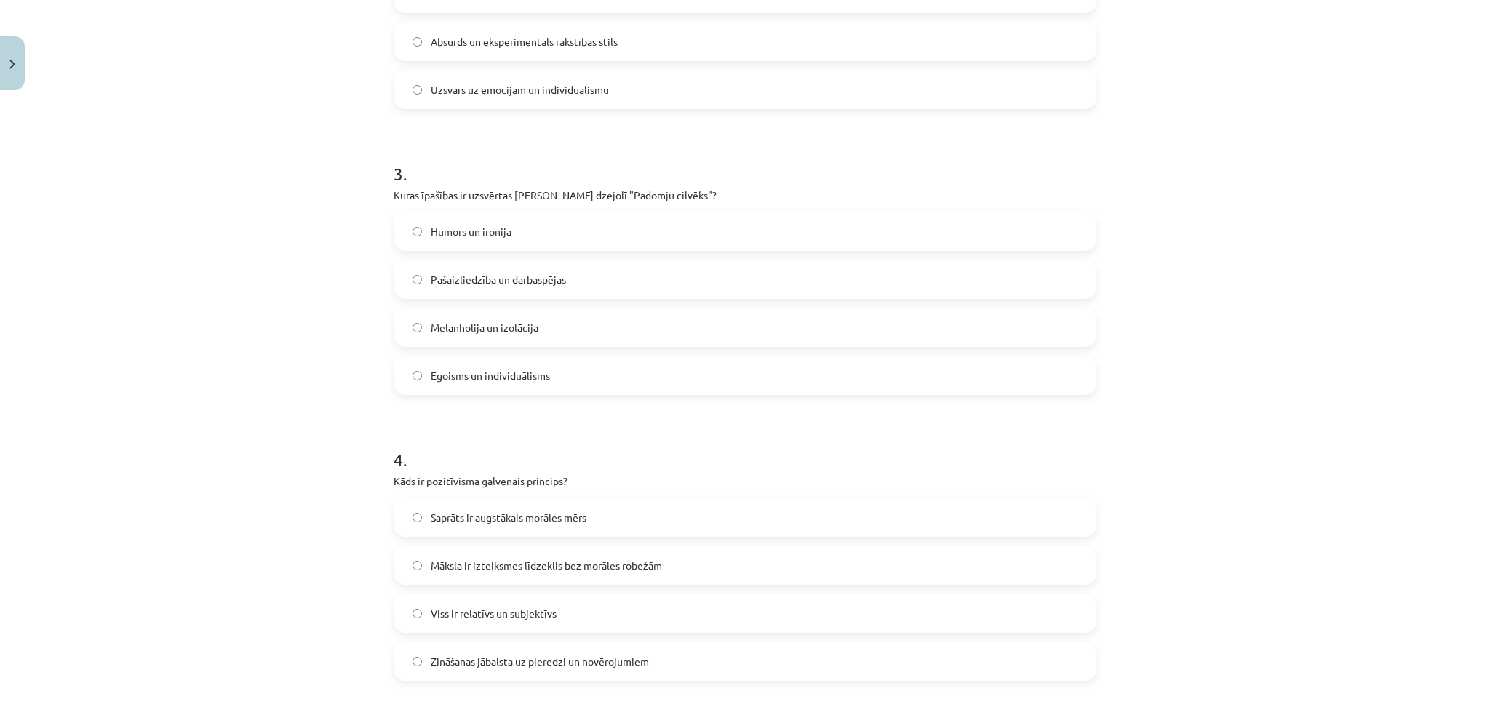
scroll to position [746, 0]
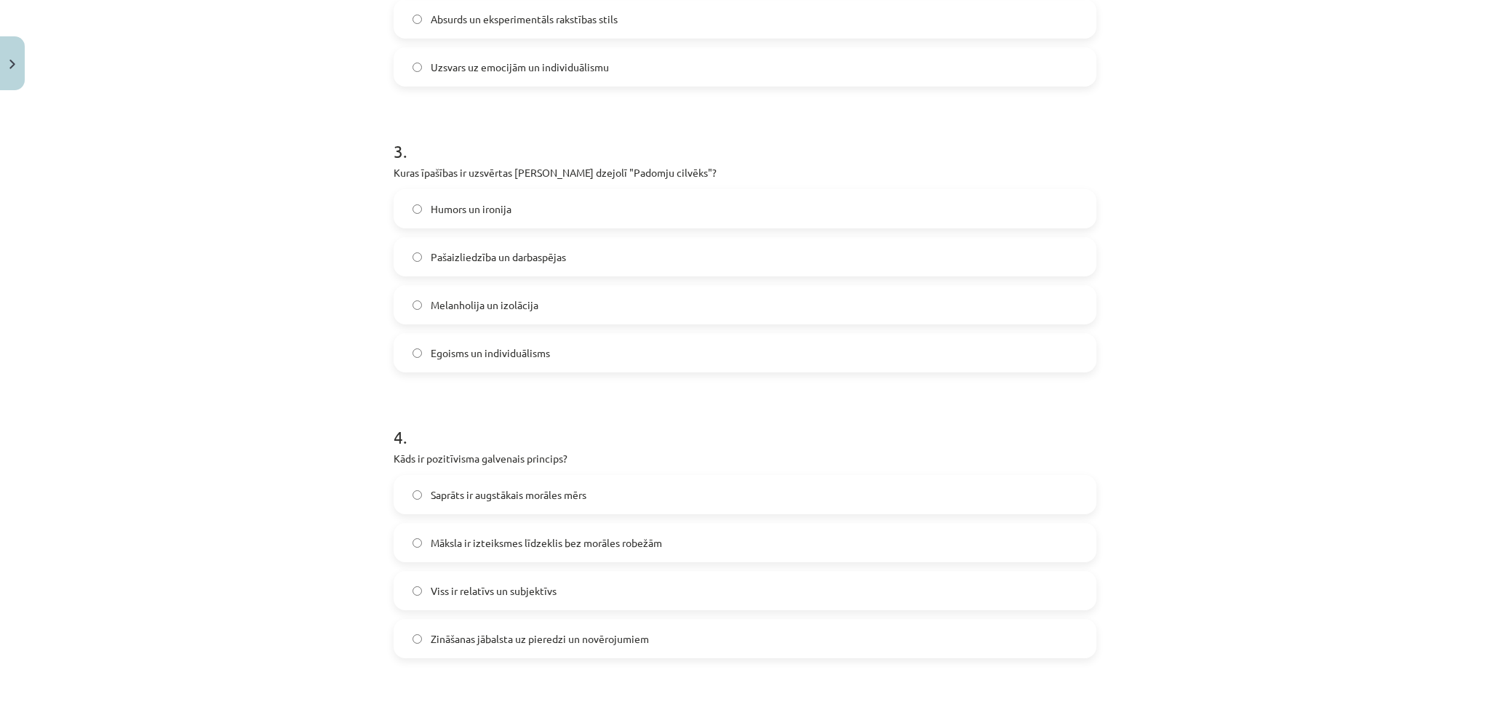
click at [487, 352] on span "Egoisms un individuālisms" at bounding box center [490, 353] width 119 height 15
click at [417, 261] on label "Pašaizliedzība un darbaspējas" at bounding box center [745, 257] width 700 height 36
click at [485, 585] on span "Viss ir relatīvs un subjektīvs" at bounding box center [494, 591] width 126 height 15
click at [445, 499] on span "Saprāts ir augstākais morāles mērs" at bounding box center [509, 494] width 156 height 15
click at [467, 597] on span "Viss ir relatīvs un subjektīvs" at bounding box center [494, 591] width 126 height 15
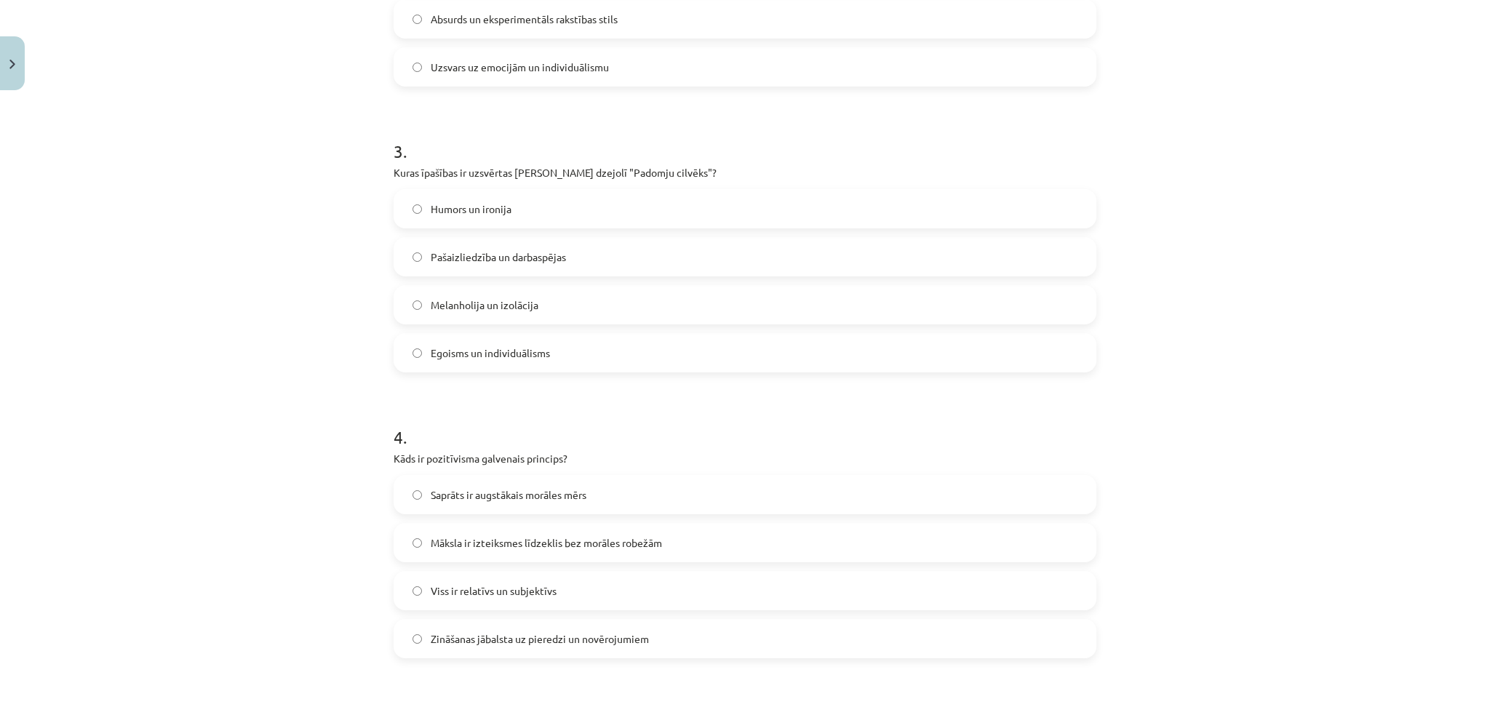
click at [525, 649] on label "Zināšanas jābalsta uz pieredzi un novērojumiem" at bounding box center [745, 639] width 700 height 36
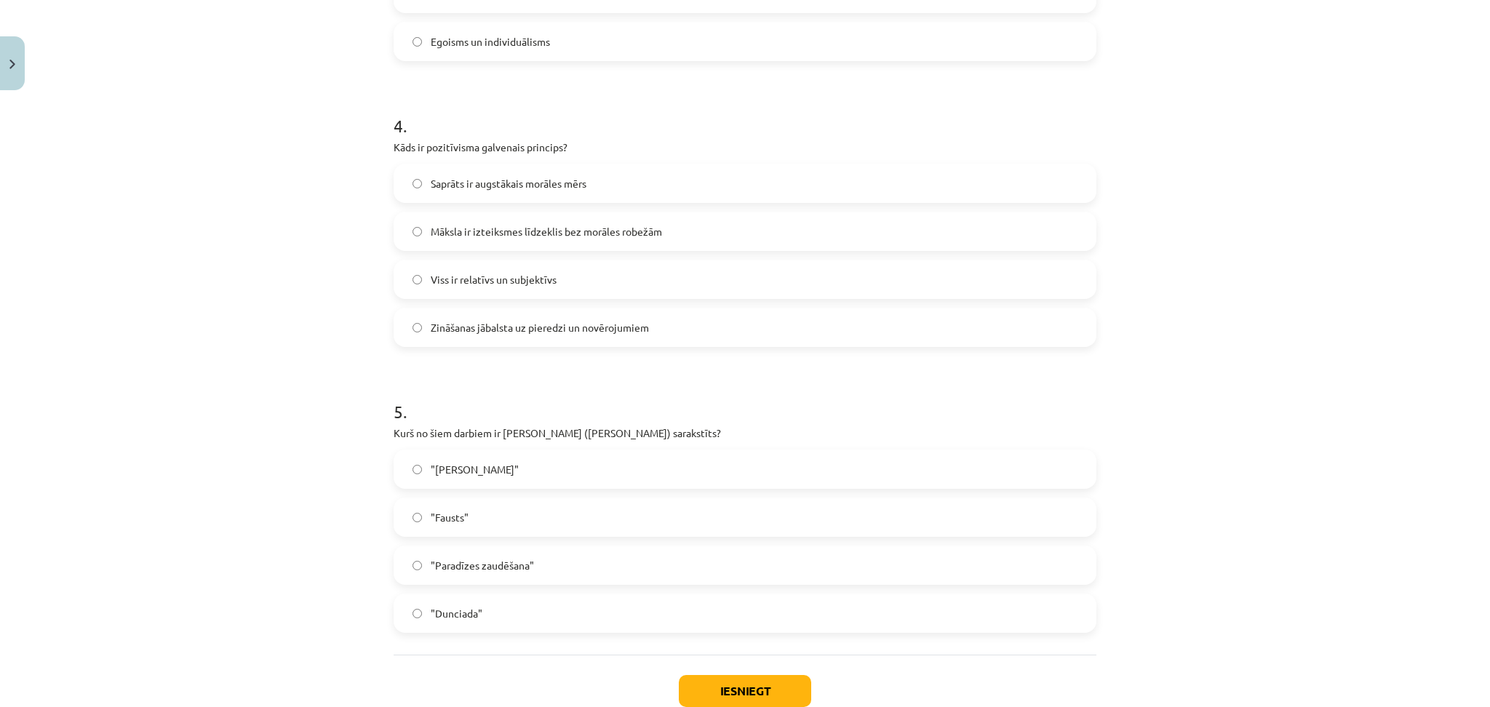
scroll to position [1151, 0]
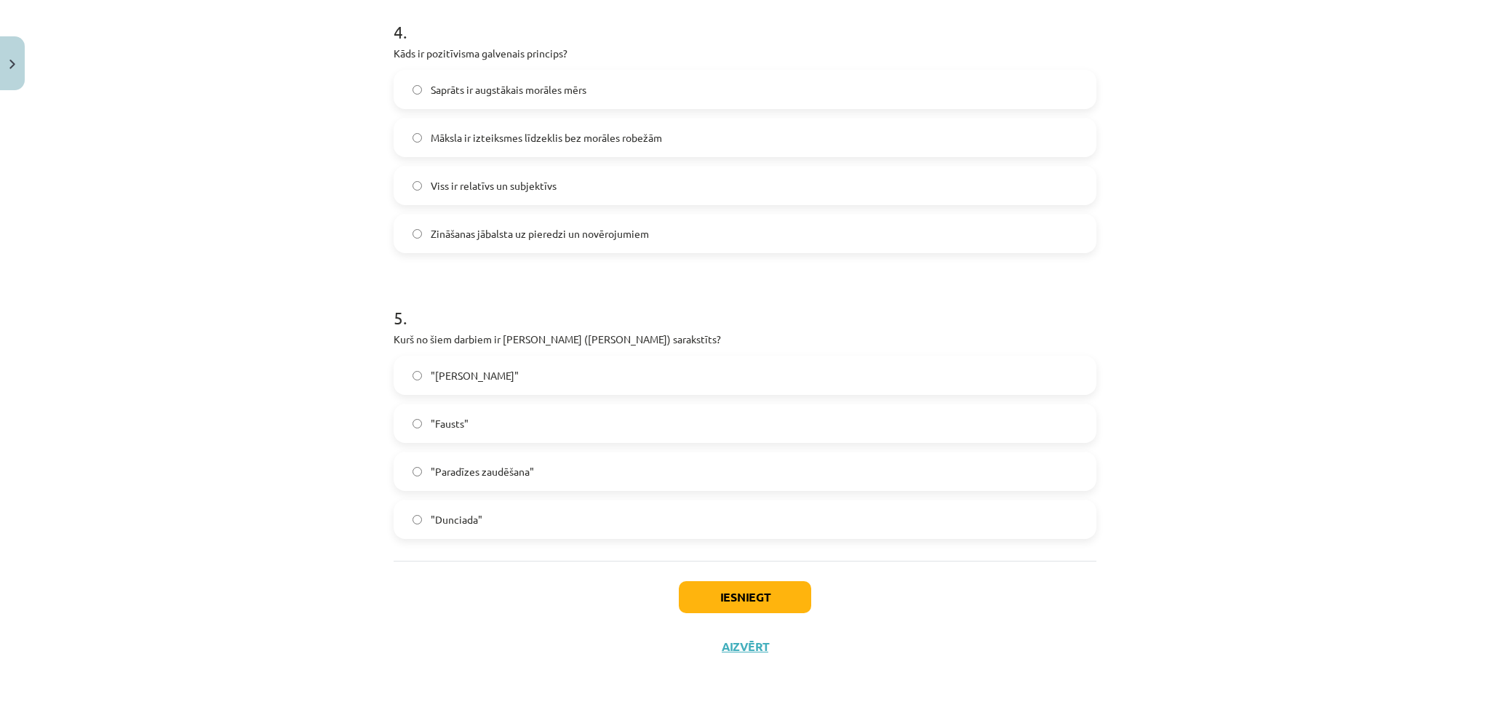
click at [490, 423] on label ""Fausts"" at bounding box center [745, 423] width 700 height 36
click at [501, 517] on label ""Dunciada"" at bounding box center [745, 519] width 700 height 36
click at [773, 608] on button "Iesniegt" at bounding box center [745, 597] width 132 height 32
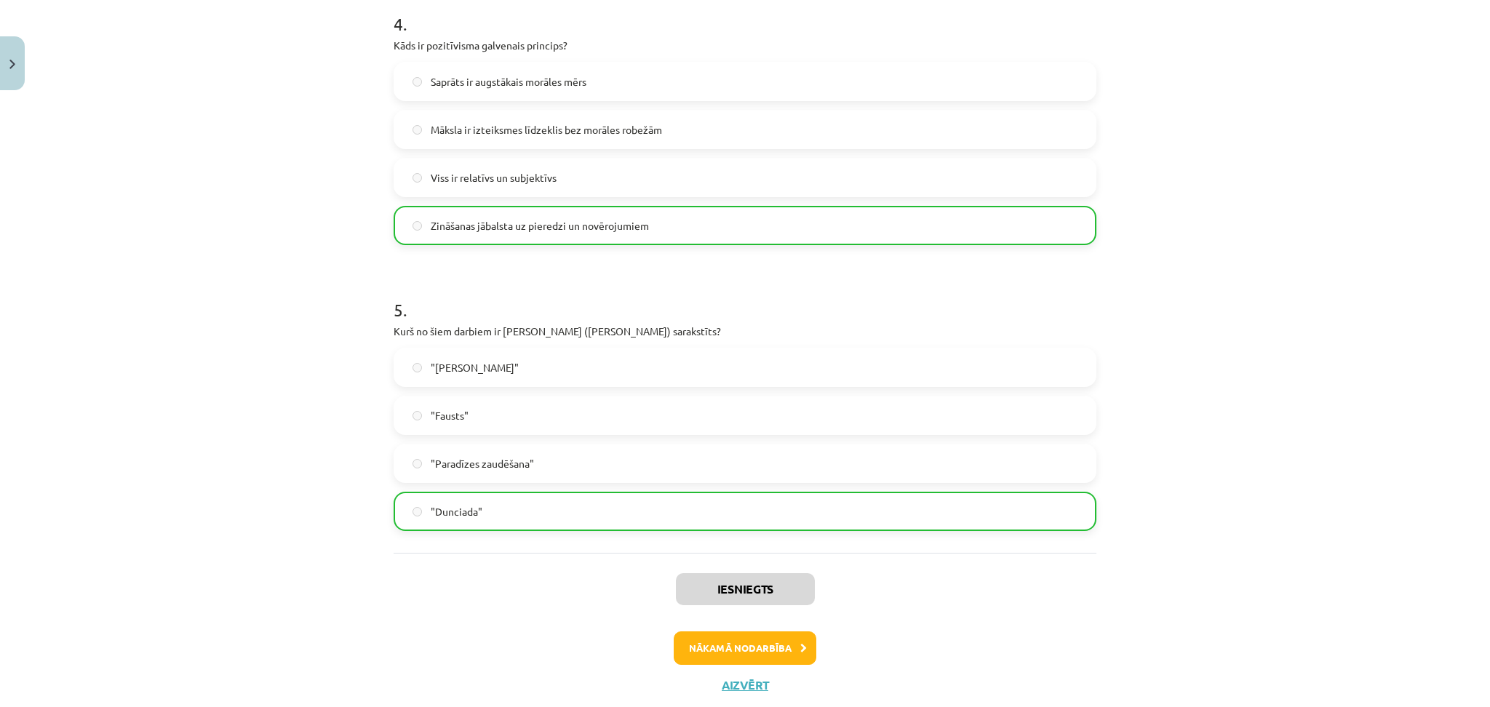
scroll to position [1197, 0]
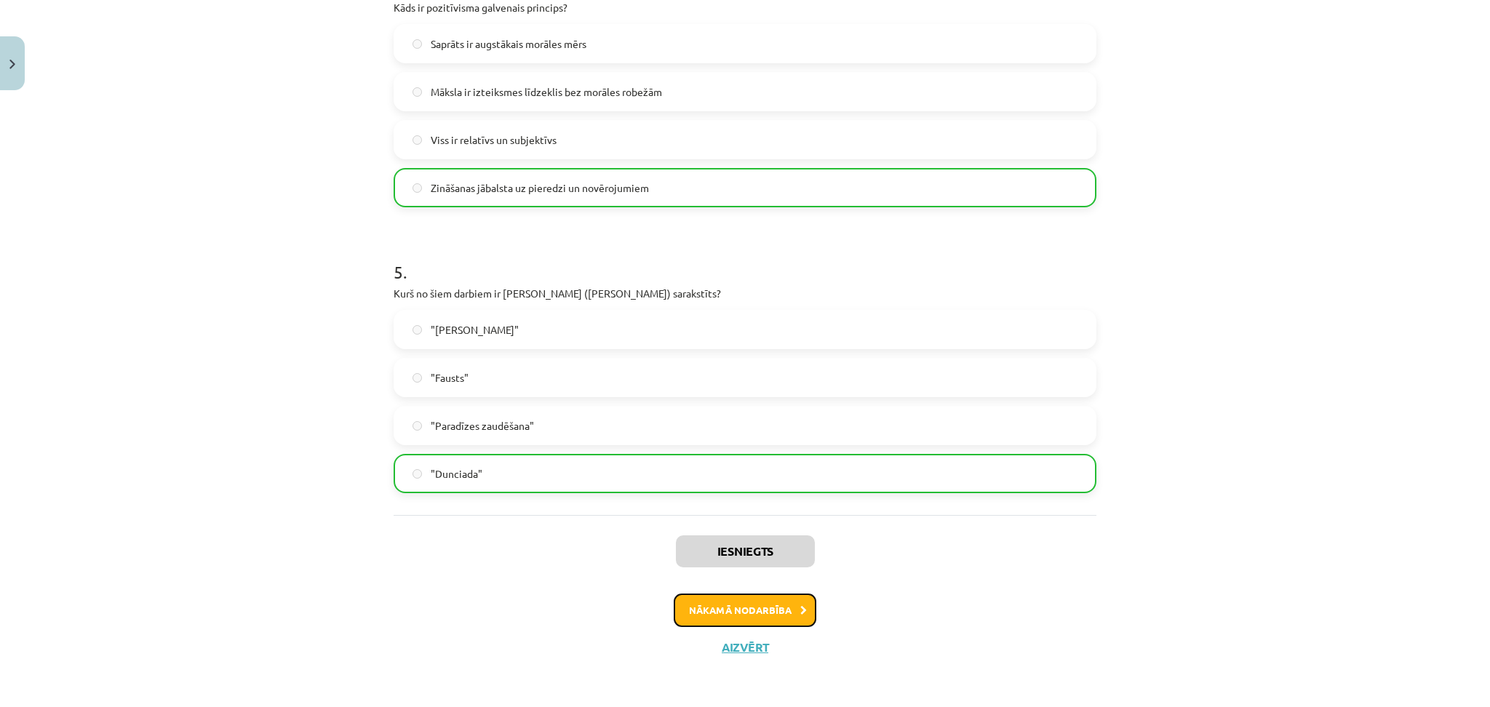
click at [708, 600] on button "Nākamā nodarbība" at bounding box center [745, 610] width 143 height 33
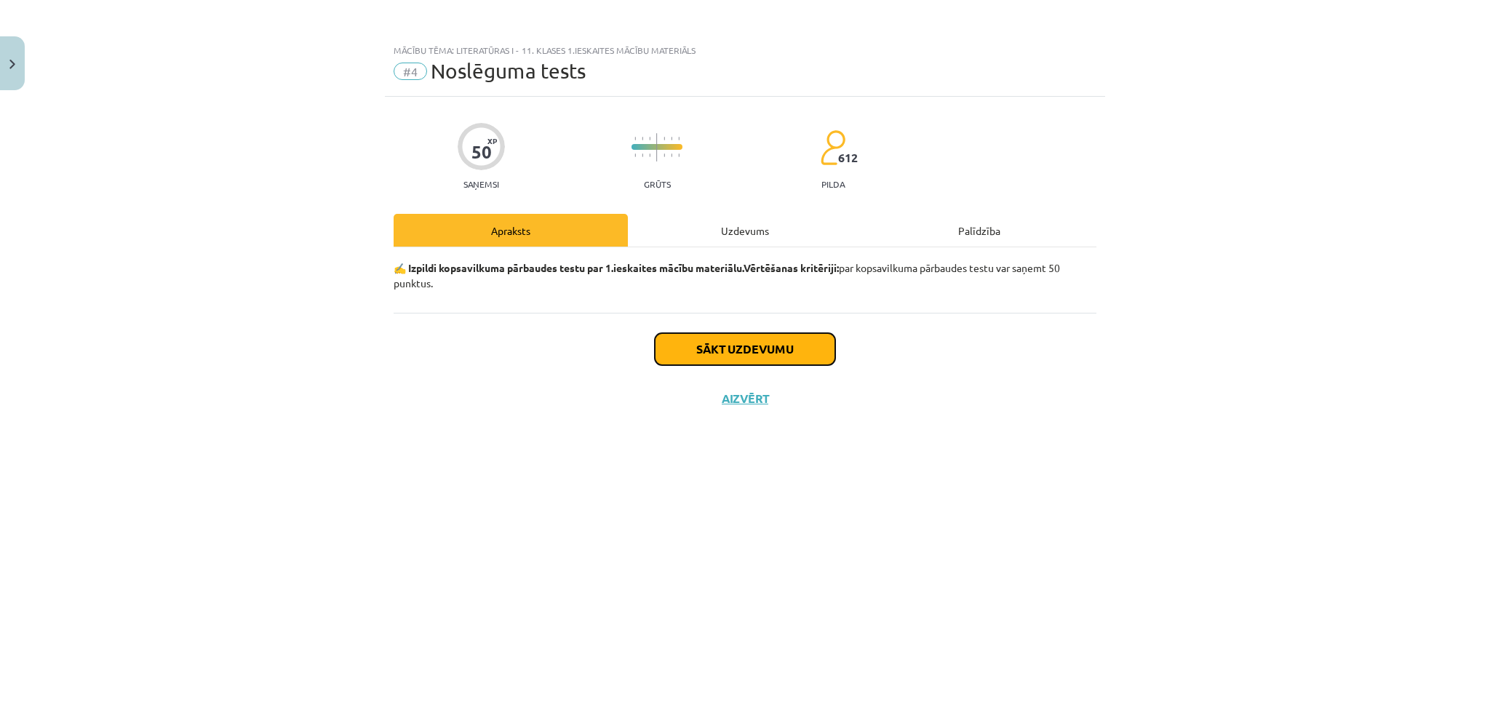
click at [693, 346] on button "Sākt uzdevumu" at bounding box center [745, 349] width 180 height 32
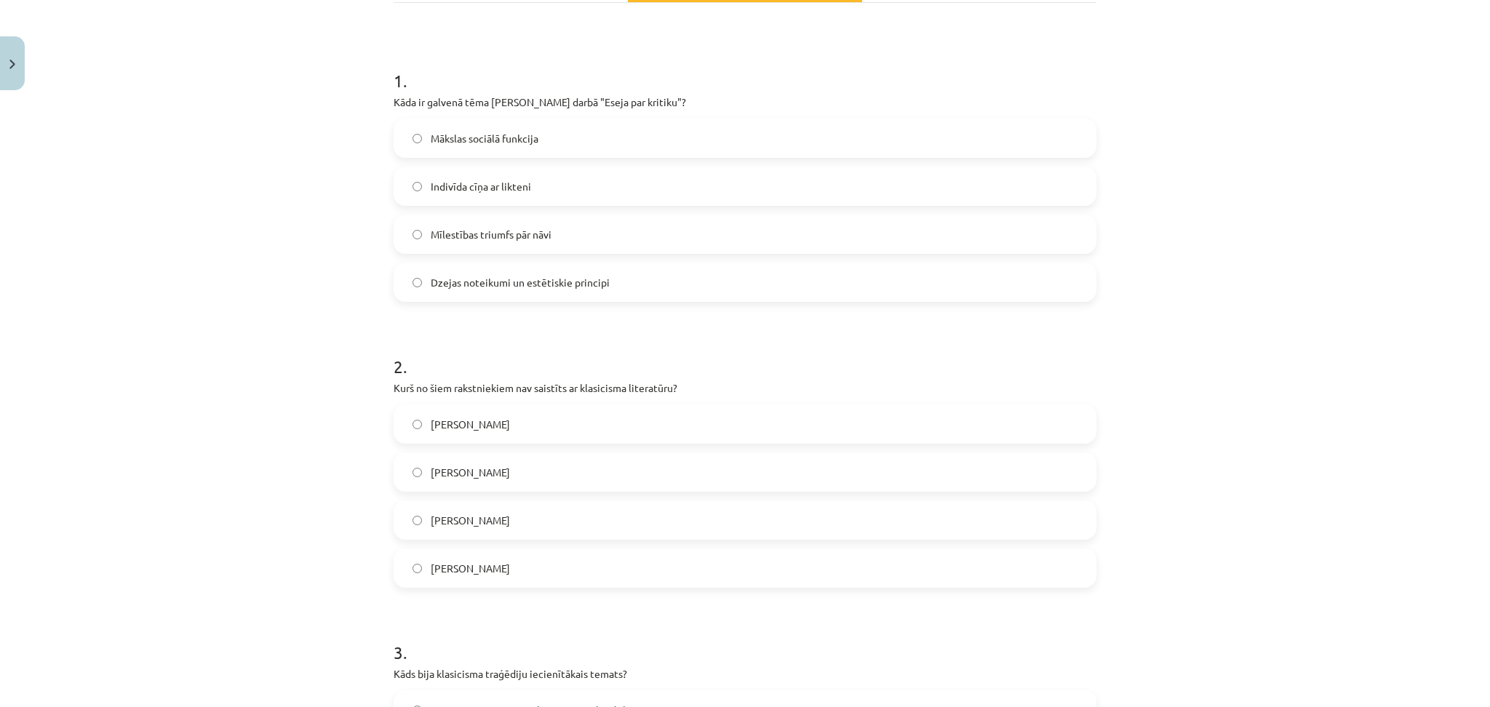
scroll to position [245, 0]
click at [406, 127] on label "Mākslas sociālā funkcija" at bounding box center [745, 137] width 700 height 36
click at [431, 468] on span "Vilis Lācis" at bounding box center [470, 471] width 79 height 15
click at [450, 283] on span "Dzejas noteikumi un estētiskie principi" at bounding box center [520, 281] width 179 height 15
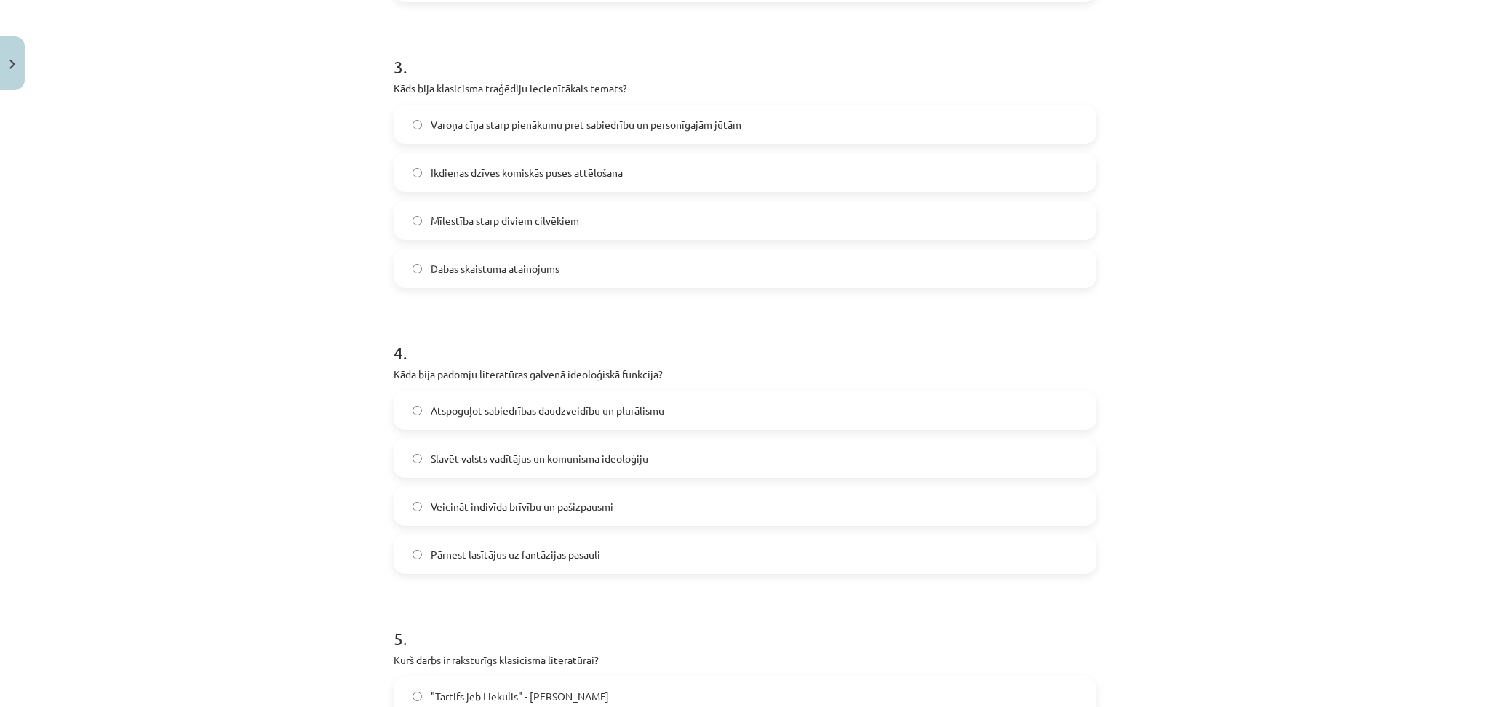
scroll to position [829, 0]
click at [448, 218] on span "Mīlestība starp diviem cilvēkiem" at bounding box center [505, 221] width 148 height 15
click at [460, 466] on span "Slavēt valsts vadītājus un komunisma ideoloģiju" at bounding box center [540, 459] width 218 height 15
click at [460, 116] on label "Varoņa cīņa starp pienākumu pret sabiedrību un personīgajām jūtām" at bounding box center [745, 125] width 700 height 36
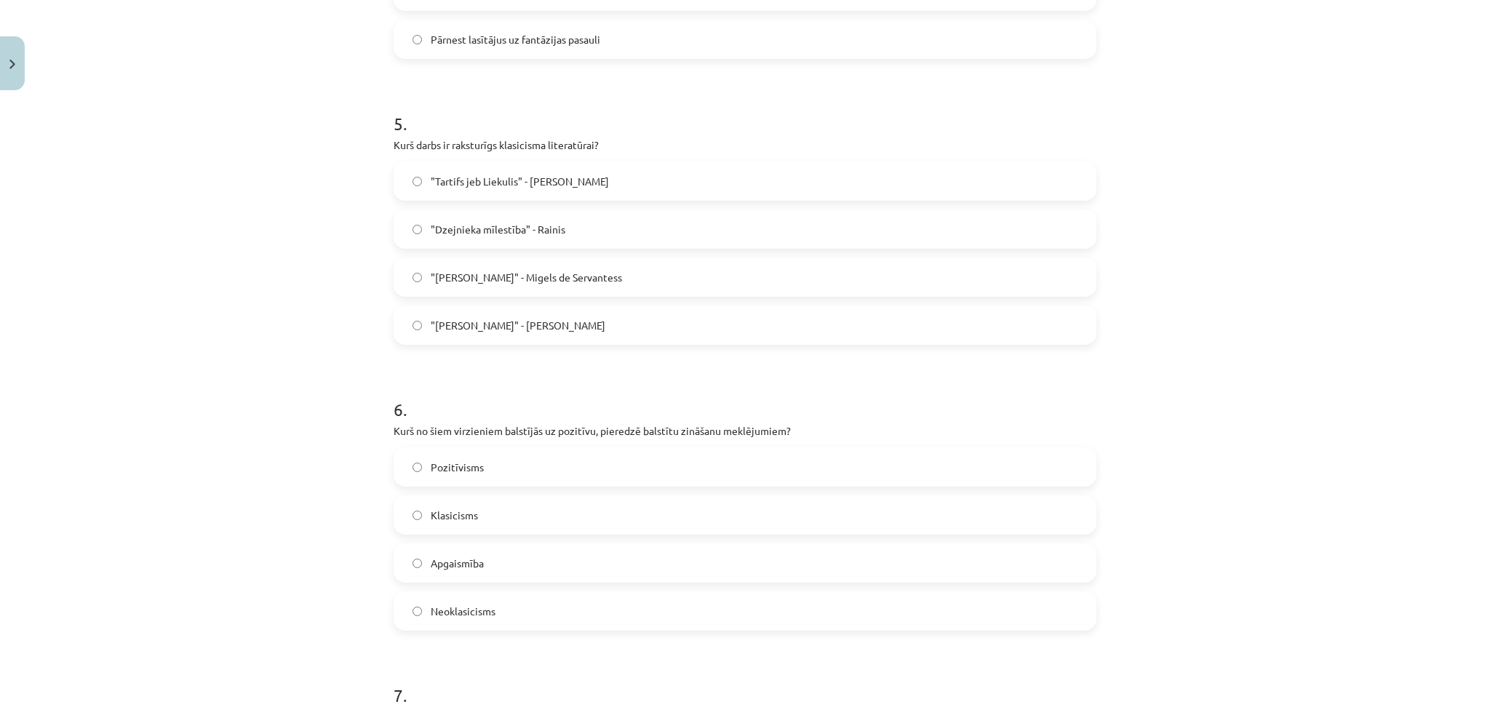
scroll to position [1358, 0]
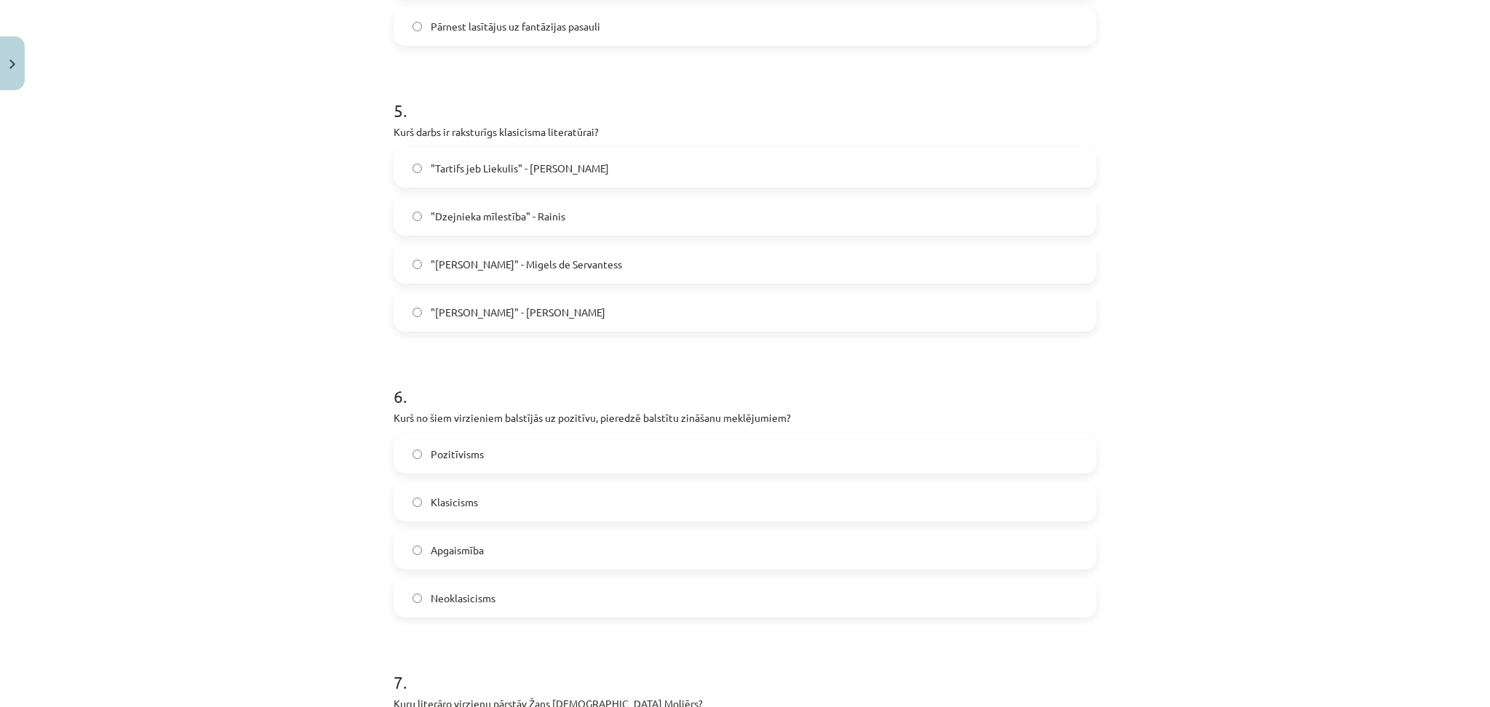
click at [399, 308] on label ""Anna Kareņina" - Ļevs Tolstojs" at bounding box center [745, 312] width 700 height 36
click at [554, 447] on label "Pozitīvisms" at bounding box center [745, 454] width 700 height 36
click at [480, 561] on label "Apgaismība" at bounding box center [745, 550] width 700 height 36
click at [468, 447] on span "Pozitīvisms" at bounding box center [457, 454] width 53 height 15
click at [490, 167] on span ""Tartifs jeb Liekulis" - Žans Batists Moljērs" at bounding box center [520, 168] width 178 height 15
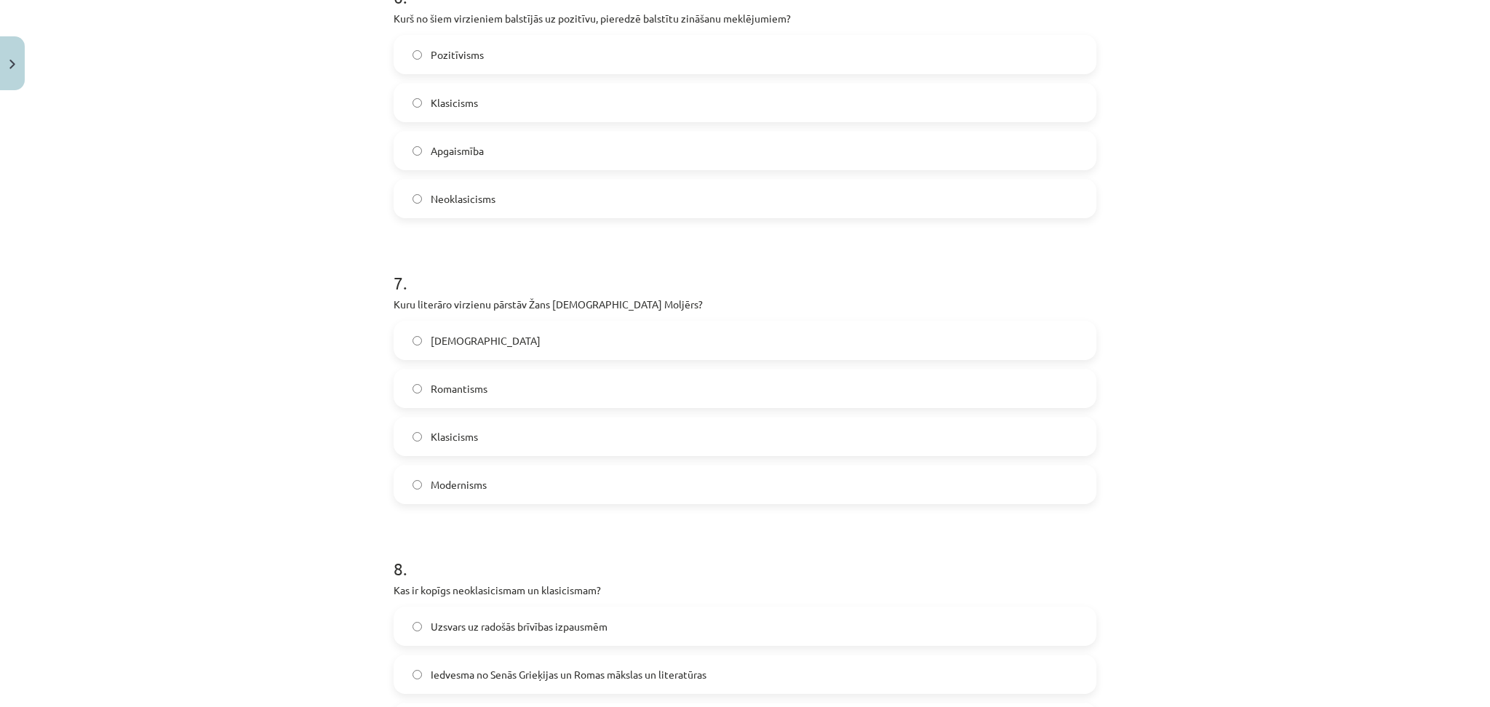
scroll to position [1783, 0]
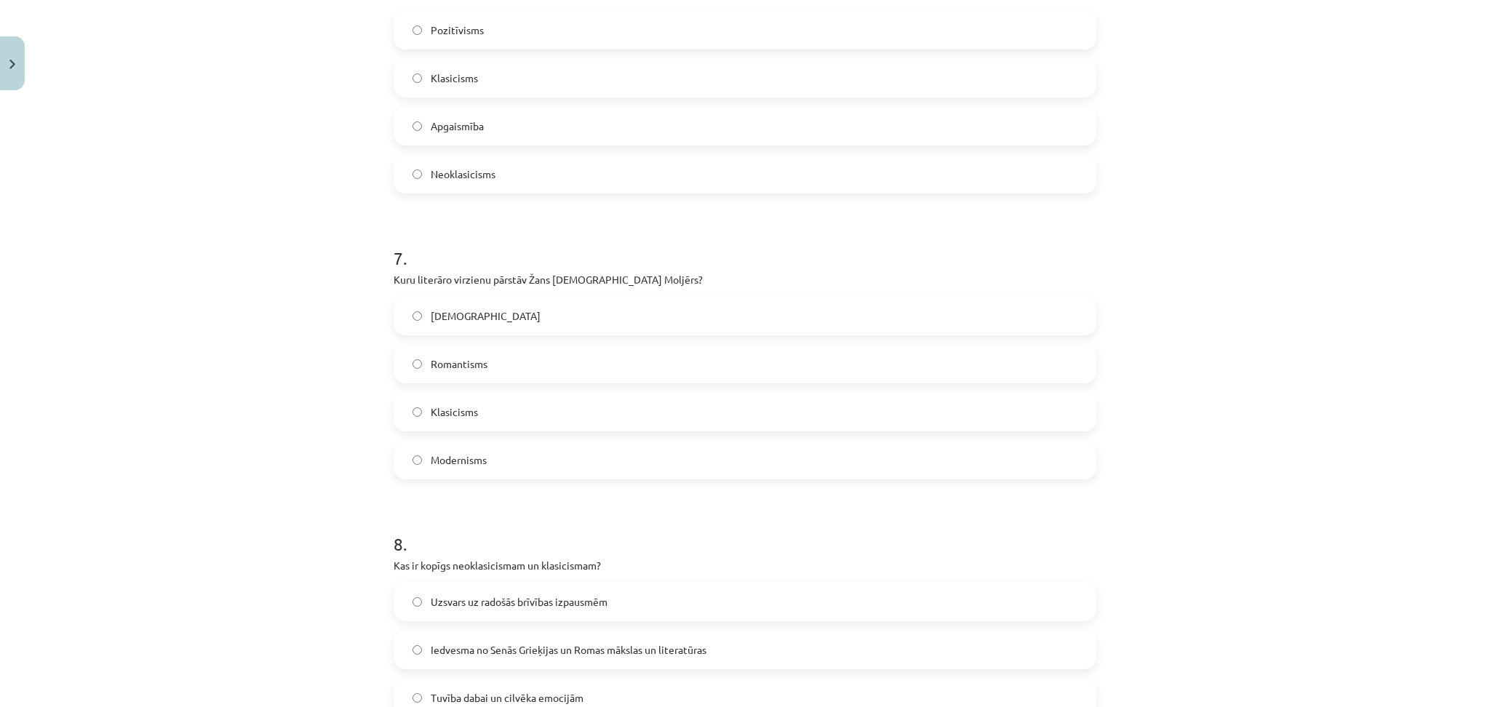
click at [461, 400] on label "Klasicisms" at bounding box center [745, 412] width 700 height 36
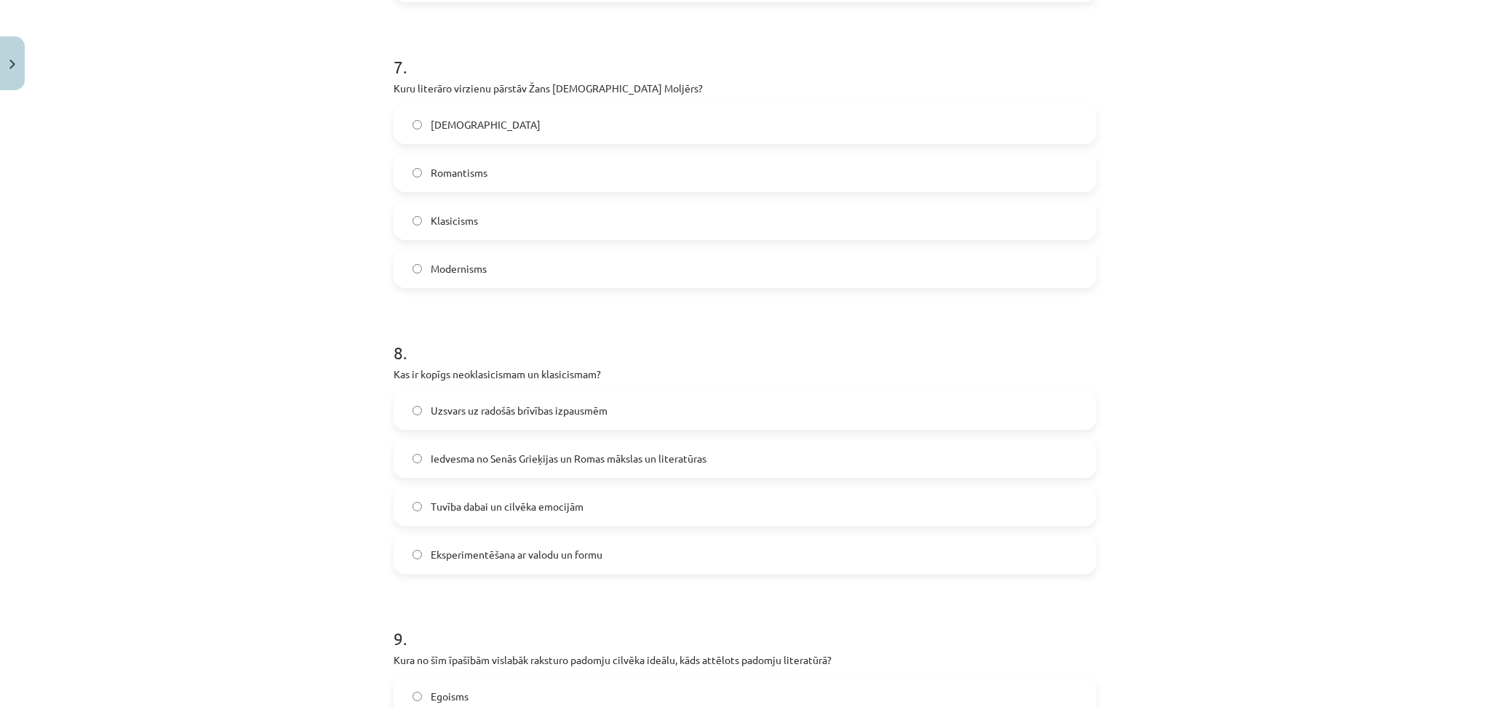
scroll to position [1966, 0]
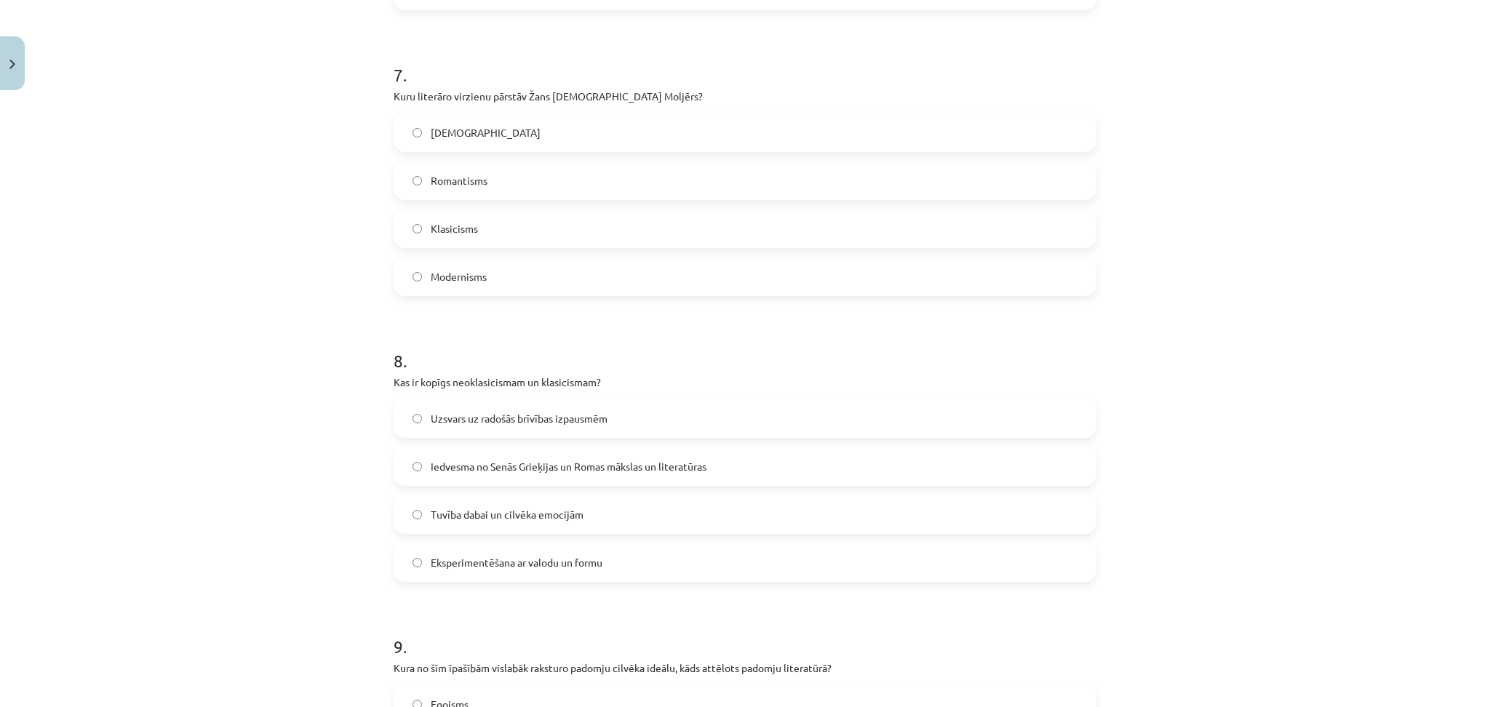
click at [432, 417] on span "Uzsvars uz radošās brīvības izpausmēm" at bounding box center [519, 418] width 177 height 15
click at [612, 463] on span "Iedvesma no Senās Grieķijas un Romas mākslas un literatūras" at bounding box center [569, 466] width 276 height 15
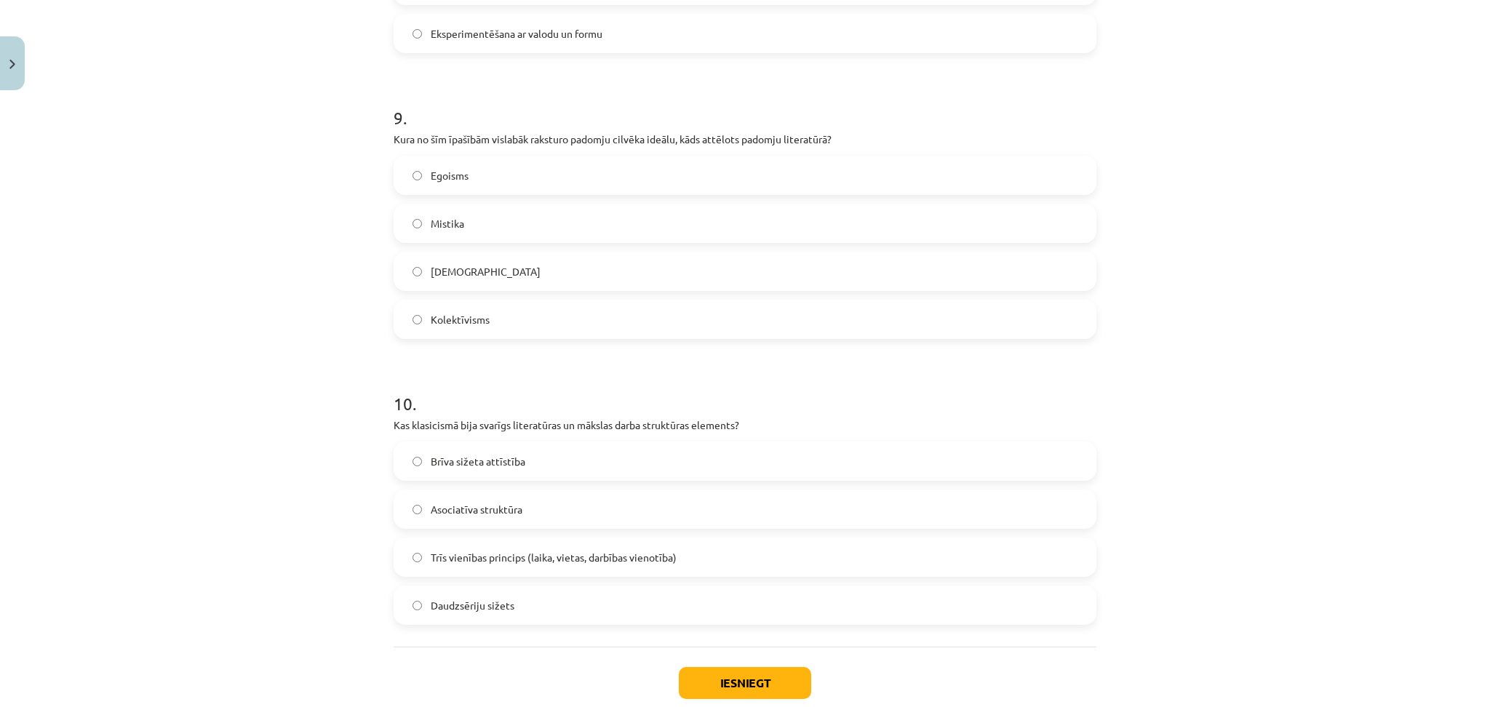
scroll to position [2494, 0]
click at [455, 170] on span "Egoisms" at bounding box center [450, 176] width 38 height 15
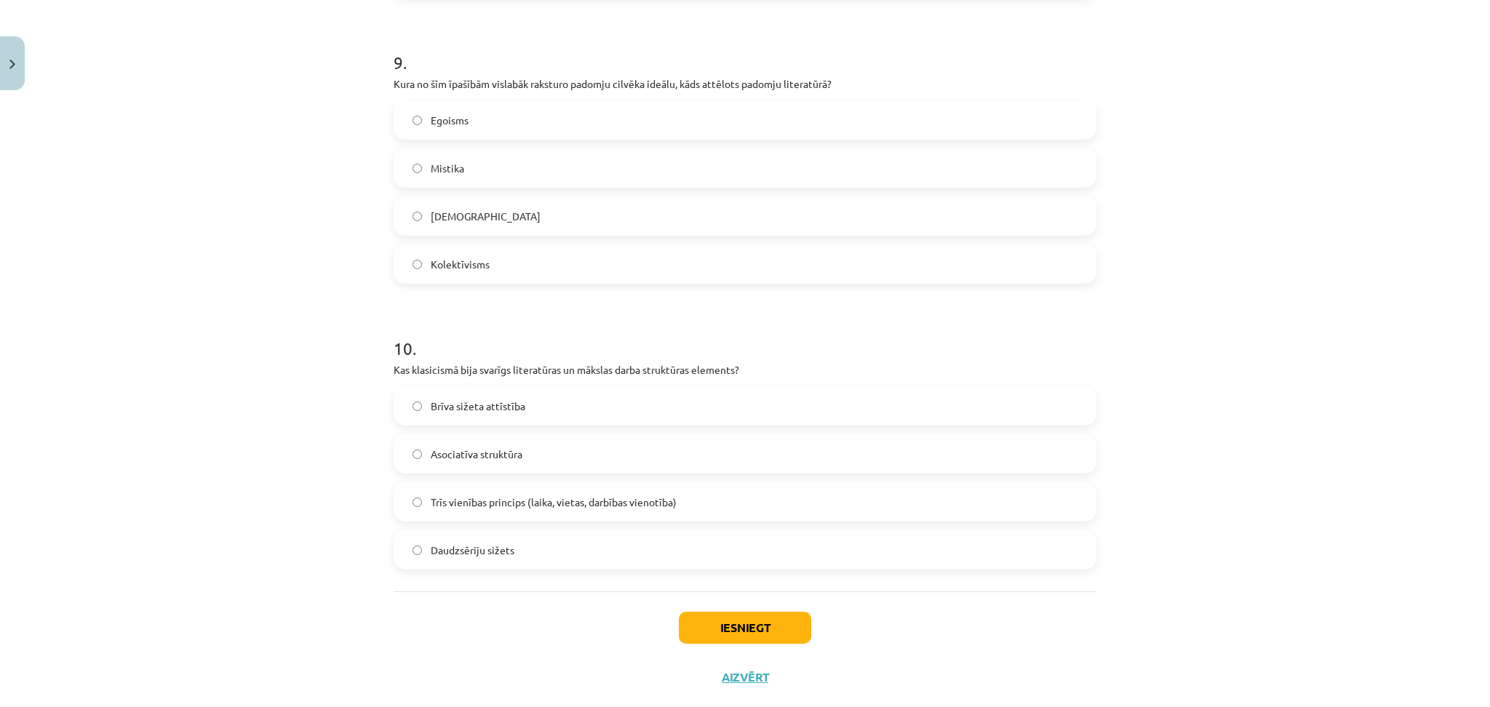
click at [528, 399] on label "Brīva sižeta attīstība" at bounding box center [745, 406] width 700 height 36
click at [519, 501] on span "Trīs vienības princips (laika, vietas, darbības vienotība)" at bounding box center [554, 502] width 246 height 15
click at [476, 268] on span "Kolektīvisms" at bounding box center [460, 264] width 59 height 15
click at [739, 624] on button "Iesniegt" at bounding box center [745, 628] width 132 height 32
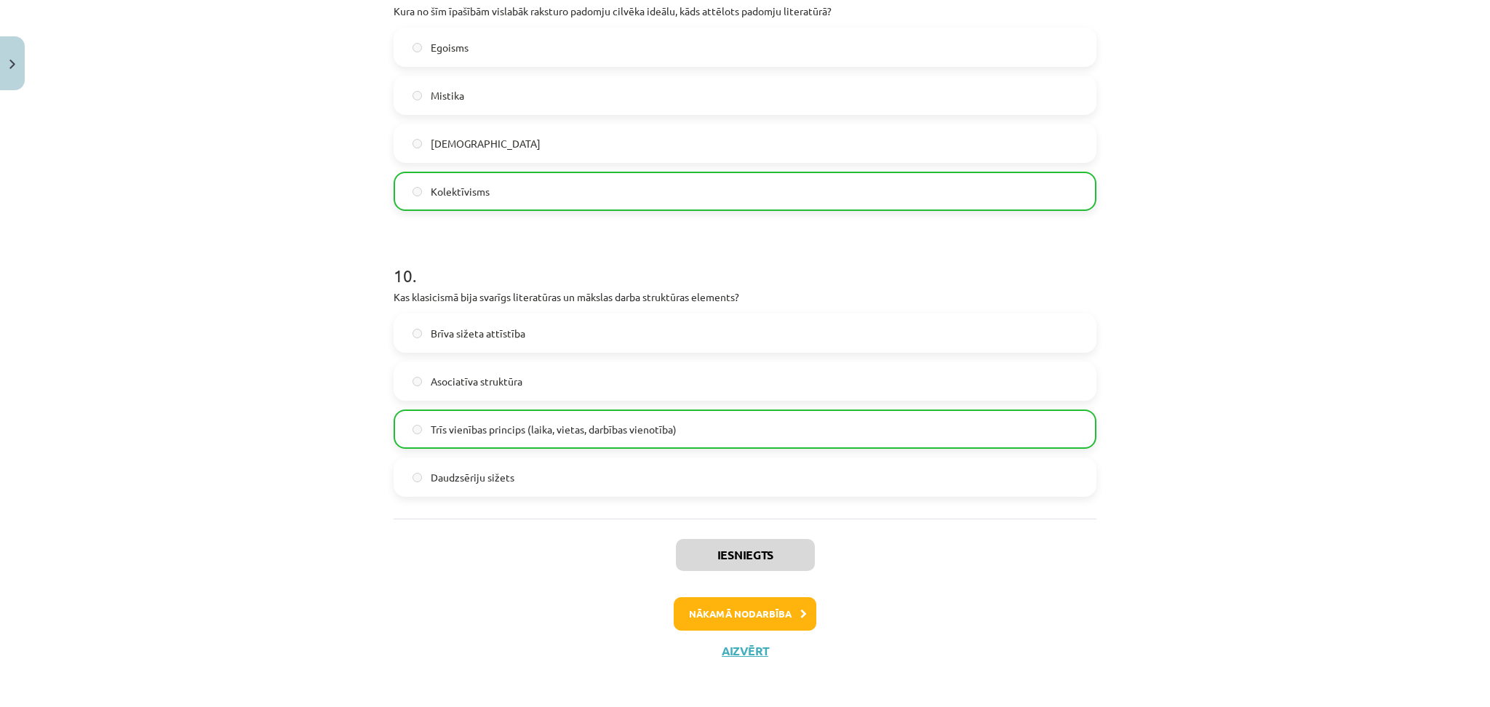
scroll to position [2627, 0]
click at [749, 600] on button "Nākamā nodarbība" at bounding box center [745, 610] width 143 height 33
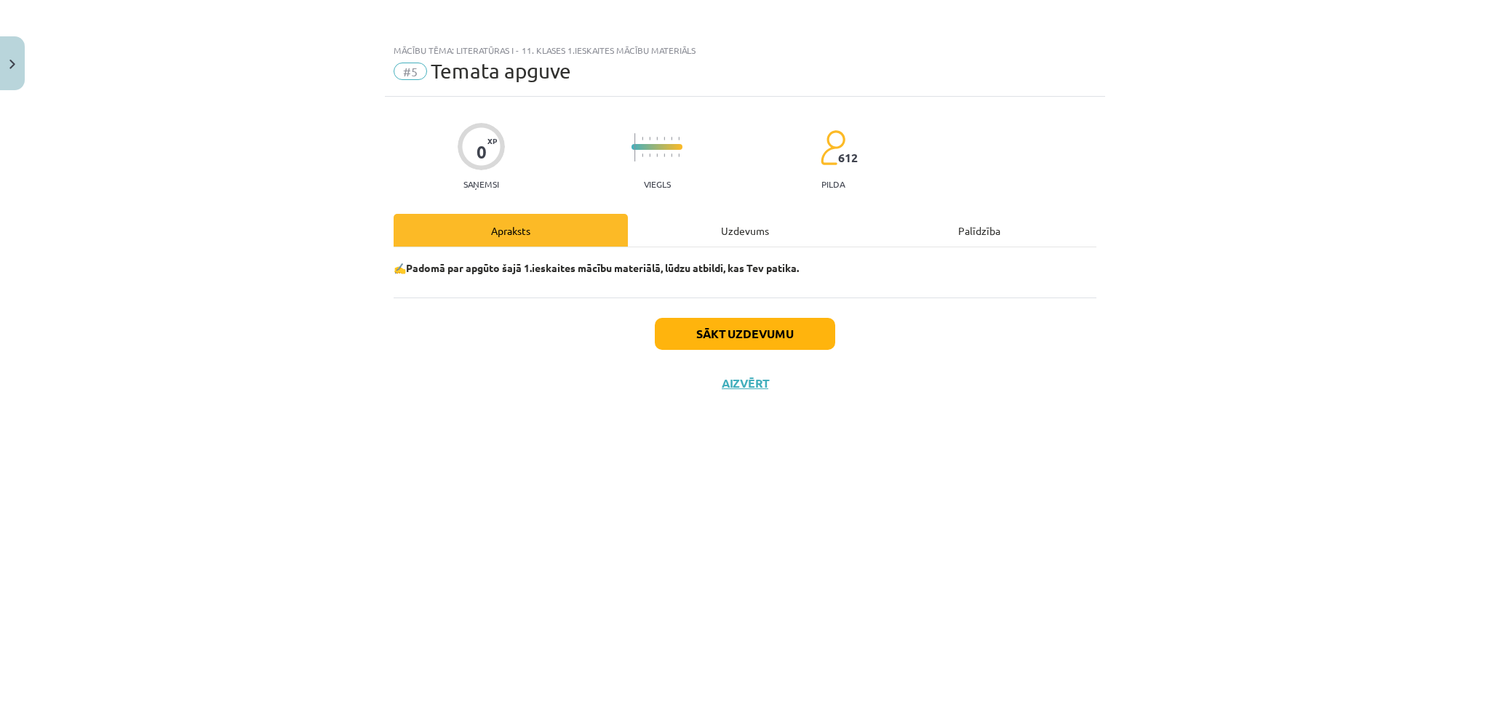
scroll to position [0, 0]
click at [716, 224] on div "Uzdevums" at bounding box center [745, 230] width 234 height 33
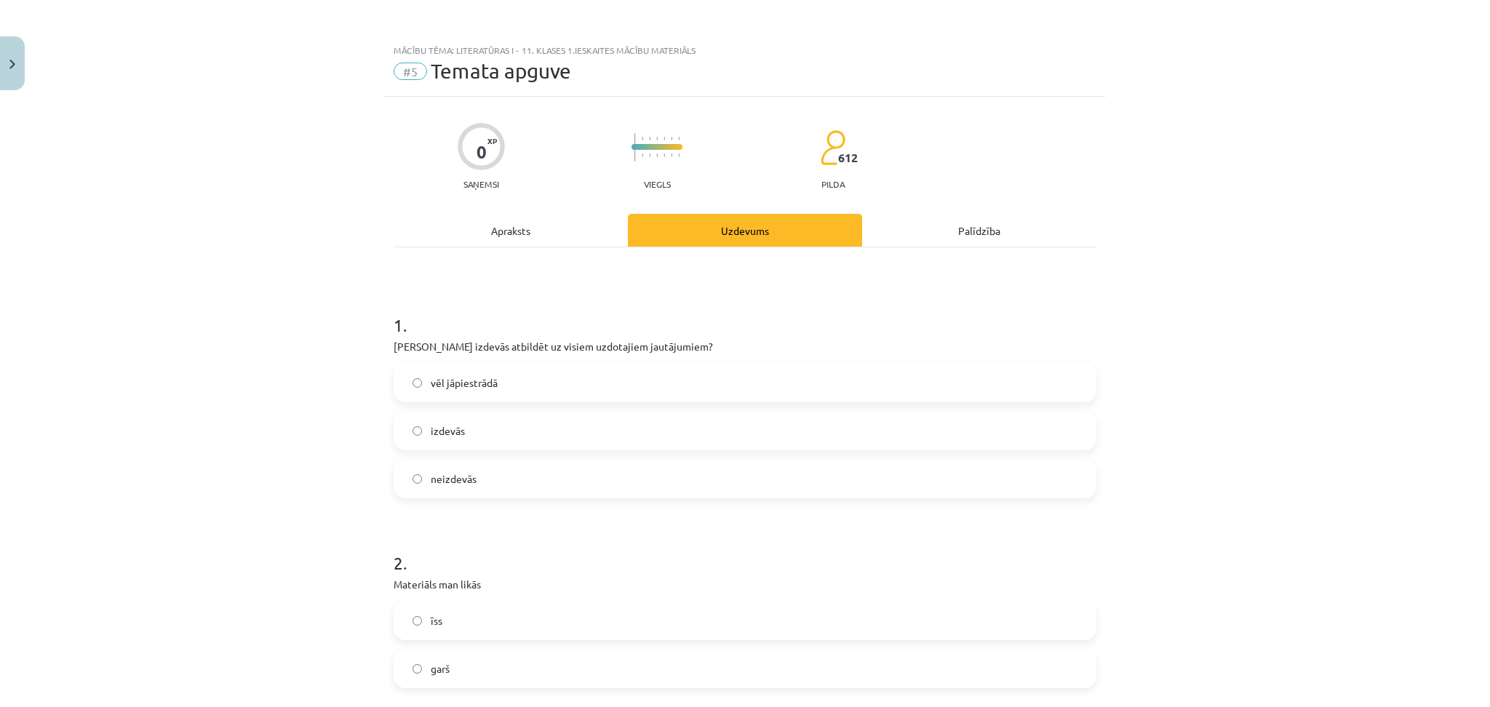
click at [586, 422] on label "izdevās" at bounding box center [745, 431] width 700 height 36
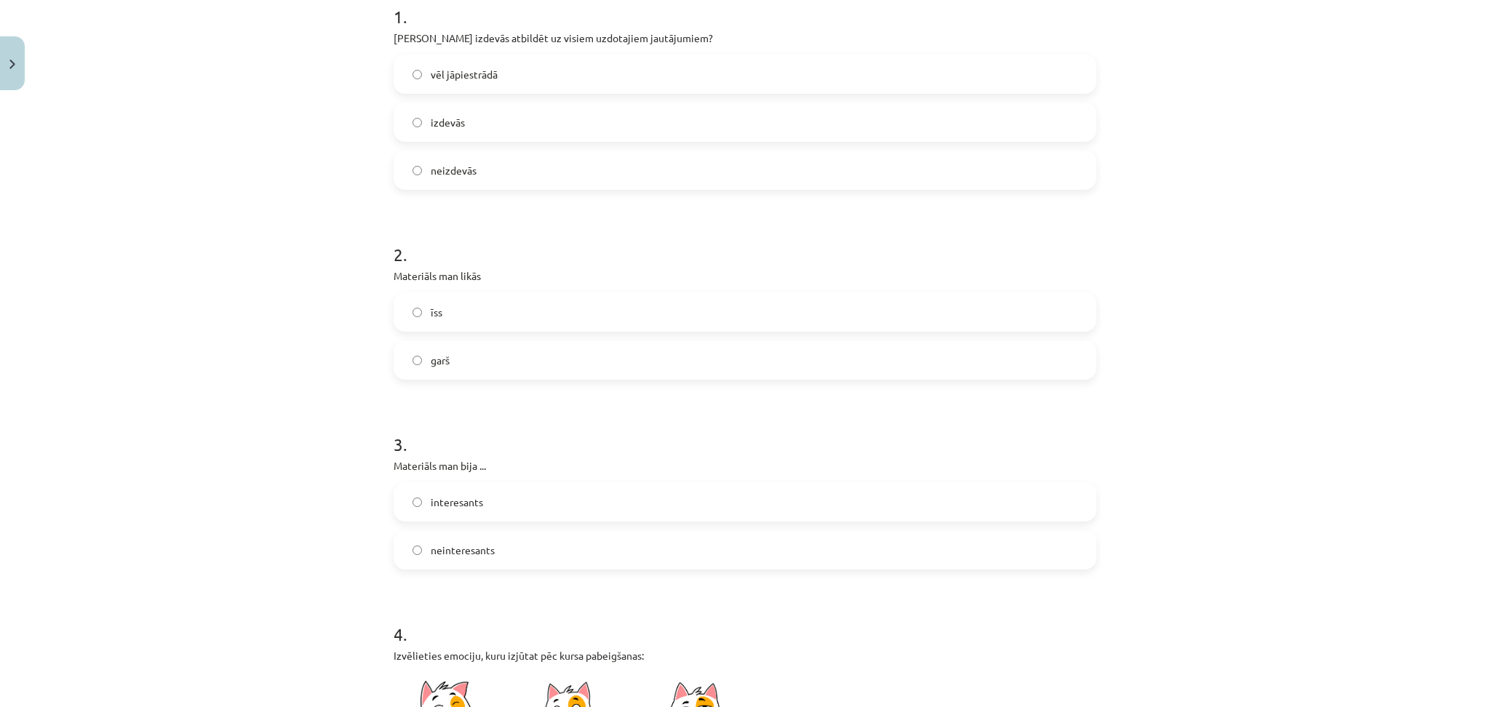
scroll to position [311, 0]
click at [454, 354] on label "garš" at bounding box center [745, 358] width 700 height 36
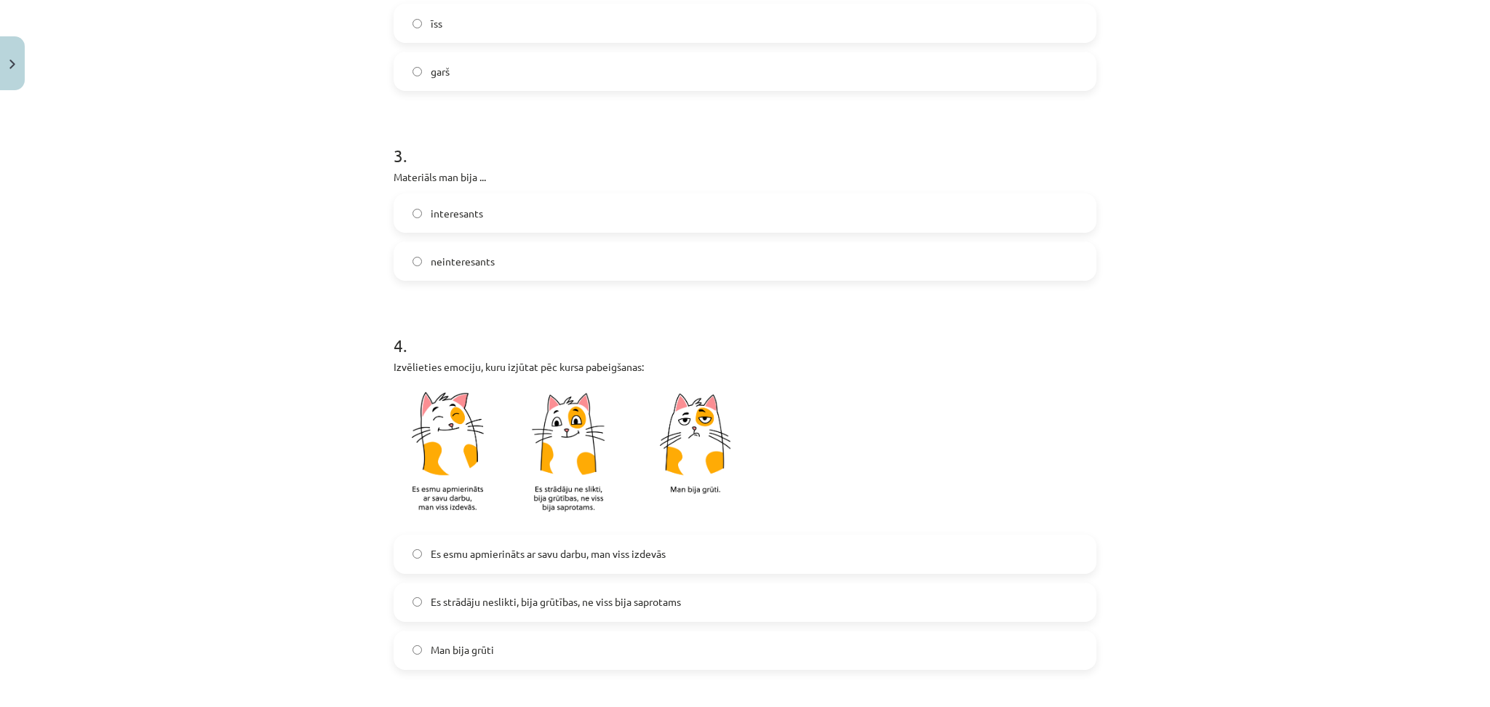
scroll to position [600, 0]
click at [510, 220] on label "interesants" at bounding box center [745, 211] width 700 height 36
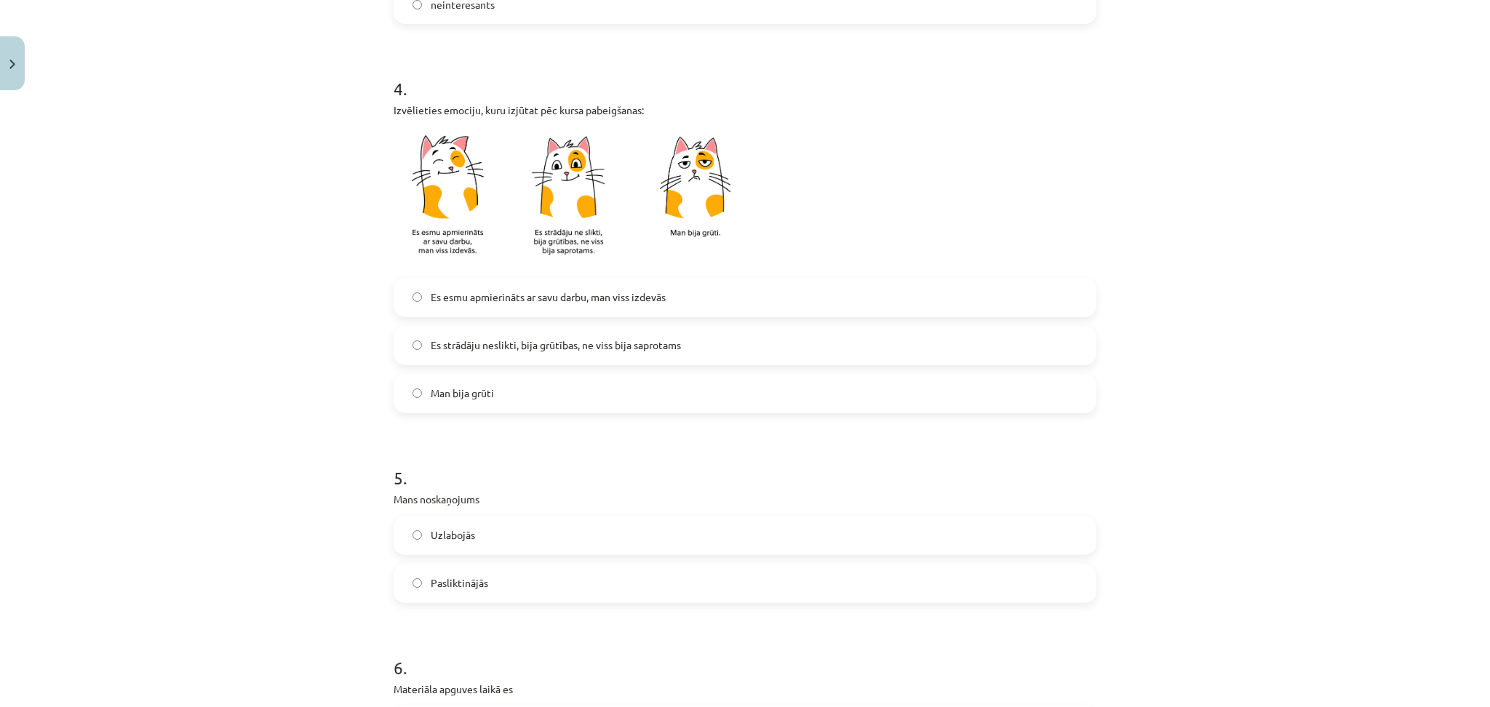
scroll to position [854, 0]
click at [564, 286] on label "Es esmu apmierināts ar savu darbu, man viss izdevās" at bounding box center [745, 297] width 700 height 36
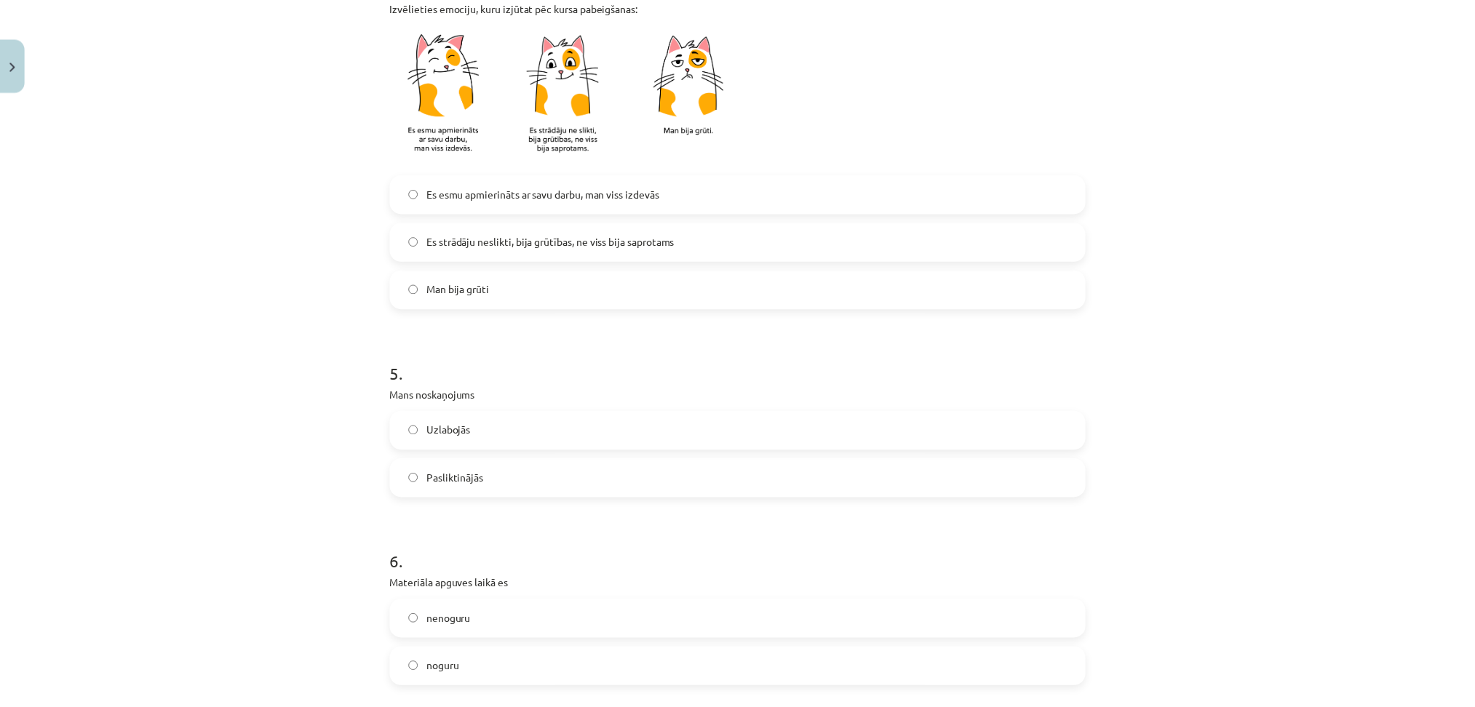
scroll to position [1108, 0]
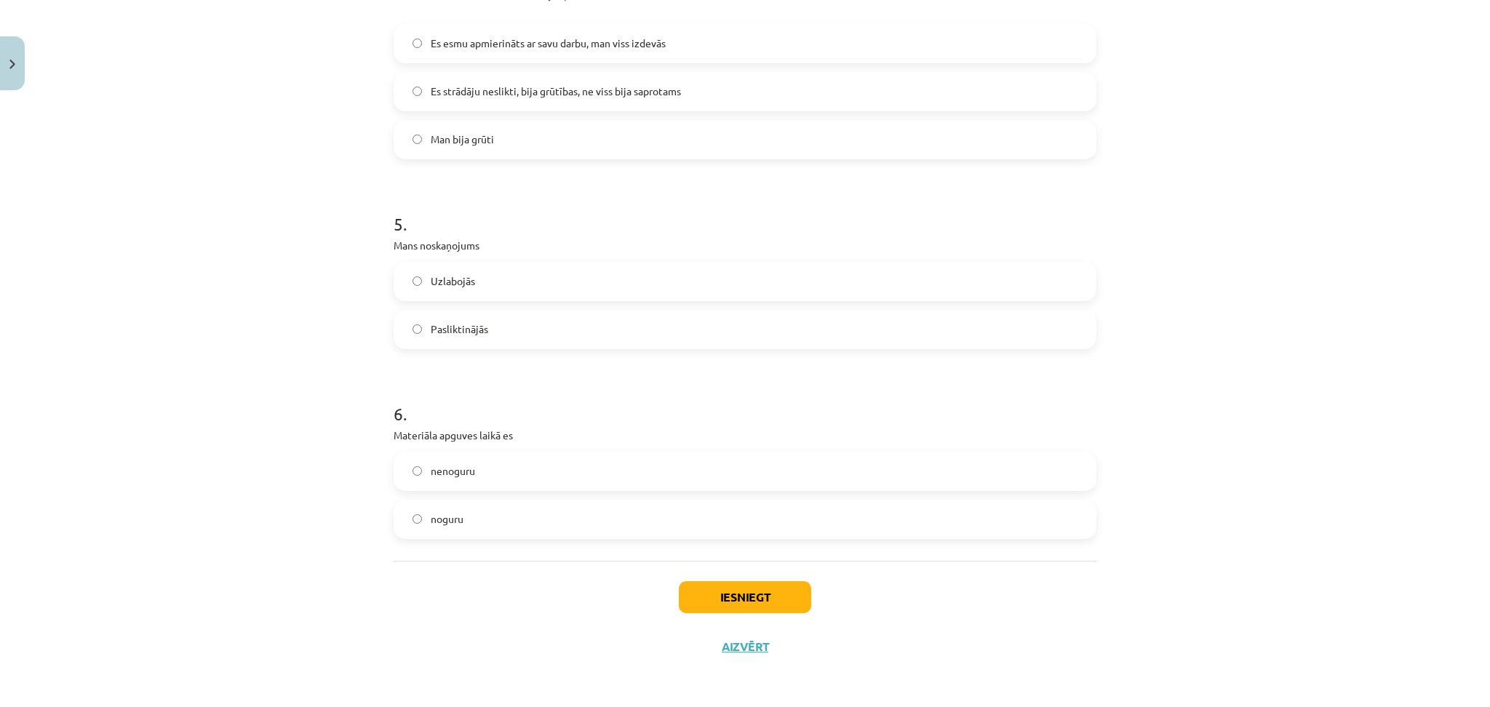
click at [501, 276] on label "Uzlabojās" at bounding box center [745, 281] width 700 height 36
click at [512, 503] on label "noguru" at bounding box center [745, 519] width 700 height 36
click at [736, 597] on button "Iesniegt" at bounding box center [745, 597] width 132 height 32
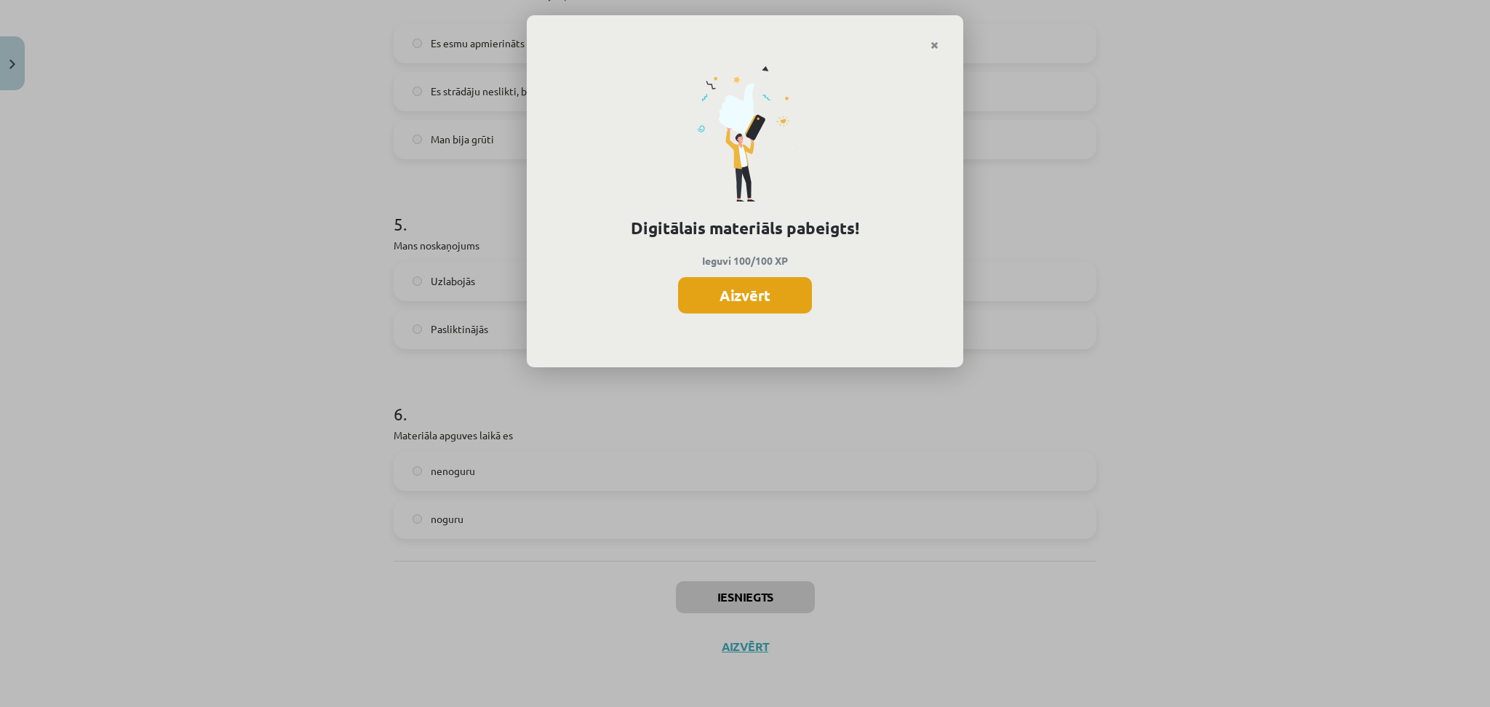
click at [776, 291] on button "Aizvērt" at bounding box center [745, 295] width 134 height 36
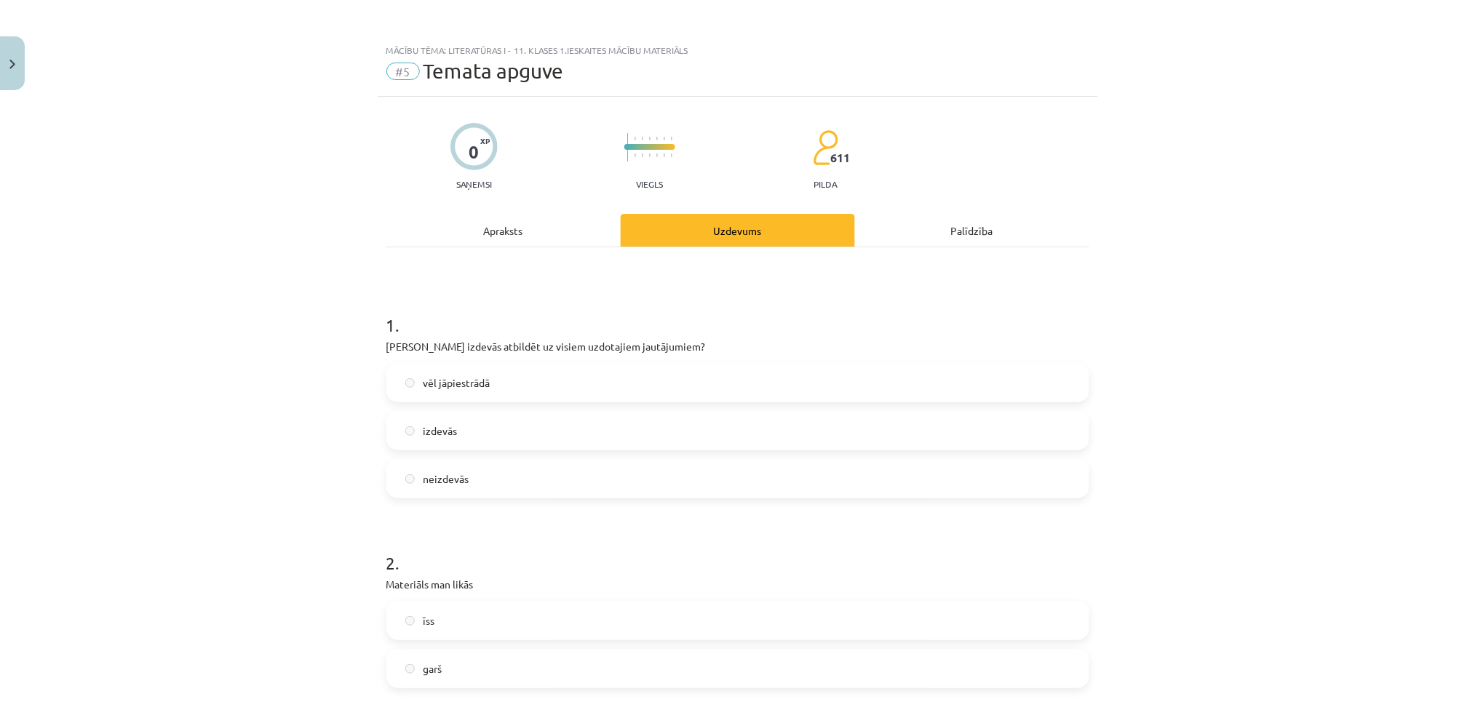
scroll to position [0, 0]
click at [5, 62] on button "Close" at bounding box center [12, 63] width 25 height 54
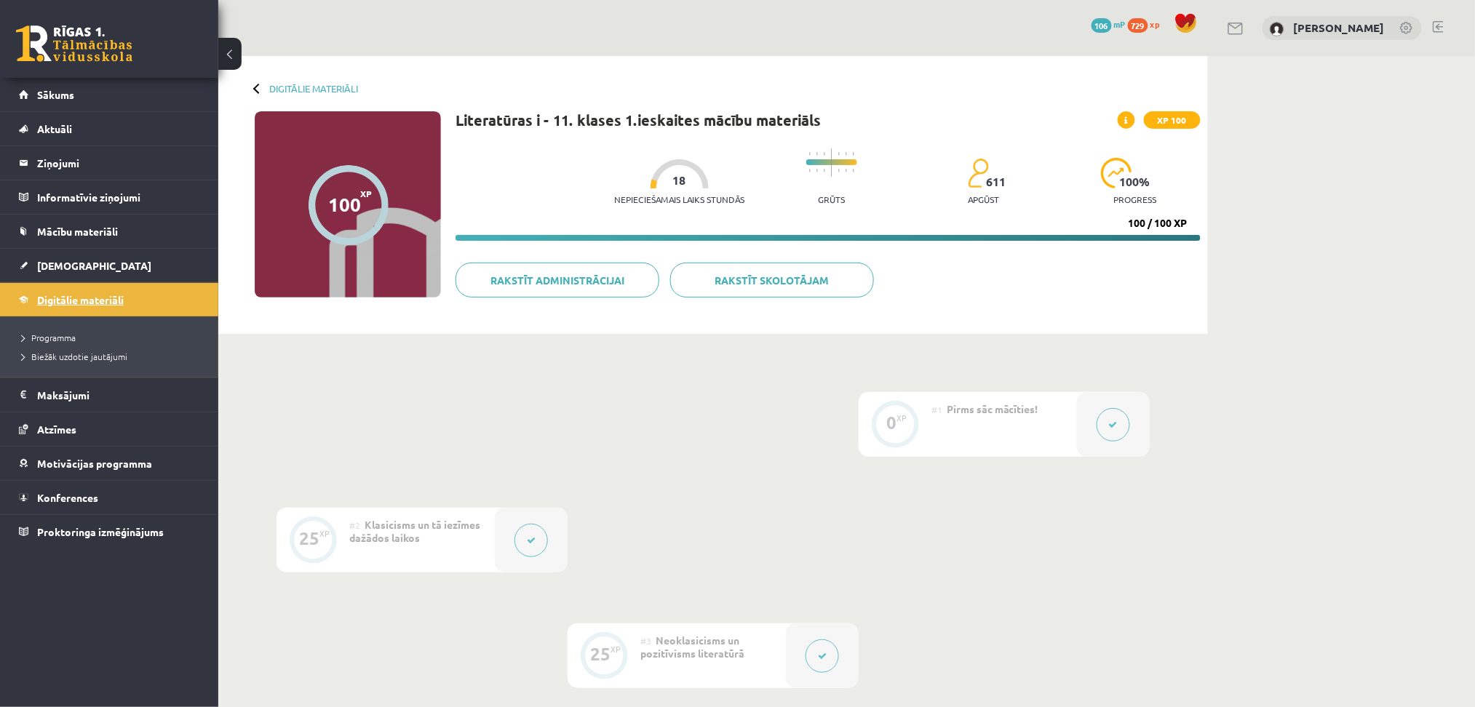
click at [79, 300] on span "Digitālie materiāli" at bounding box center [80, 299] width 87 height 13
